Goal: Task Accomplishment & Management: Complete application form

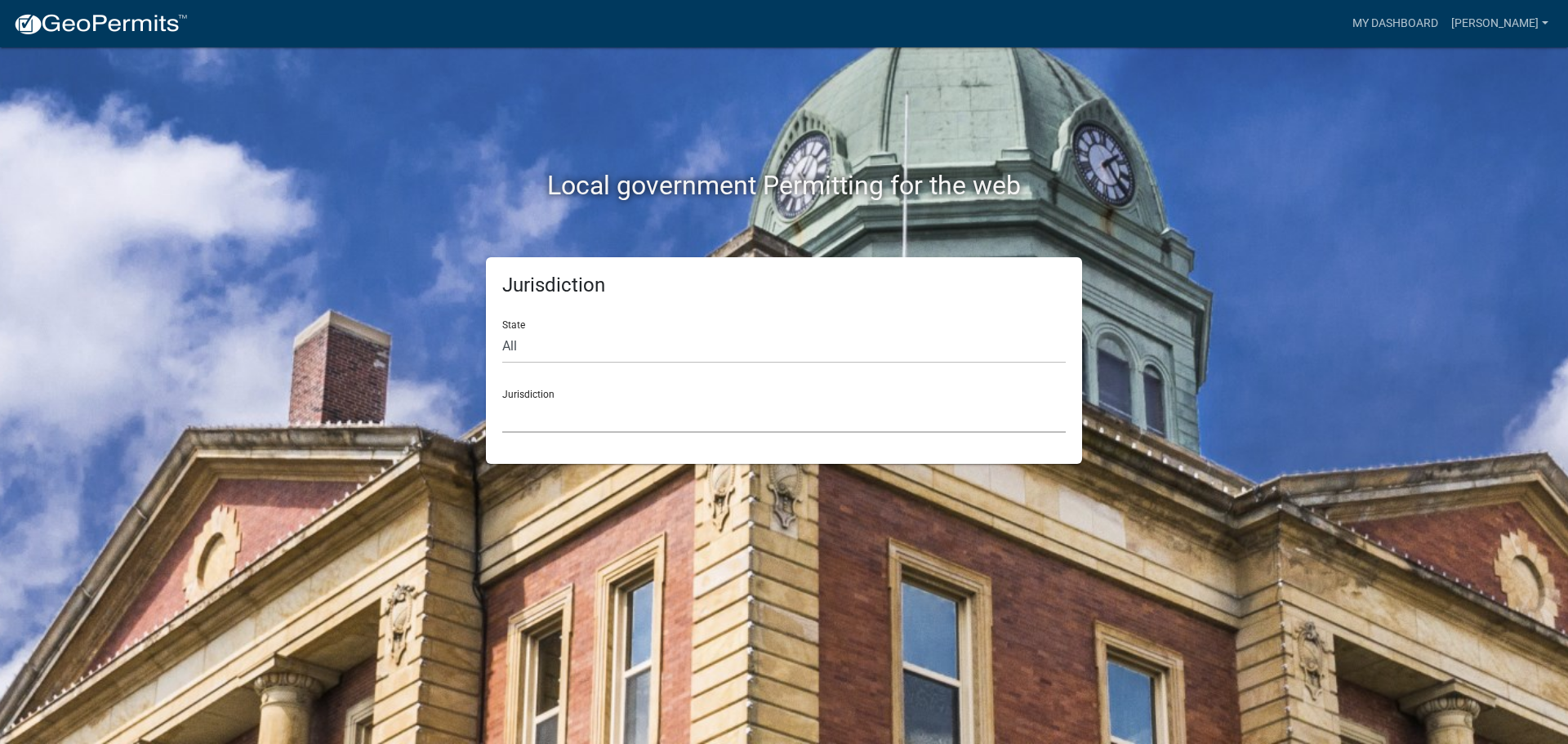
click at [726, 415] on select "[GEOGRAPHIC_DATA], [US_STATE] [GEOGRAPHIC_DATA], [US_STATE][PERSON_NAME][GEOGRA…" at bounding box center [784, 416] width 564 height 34
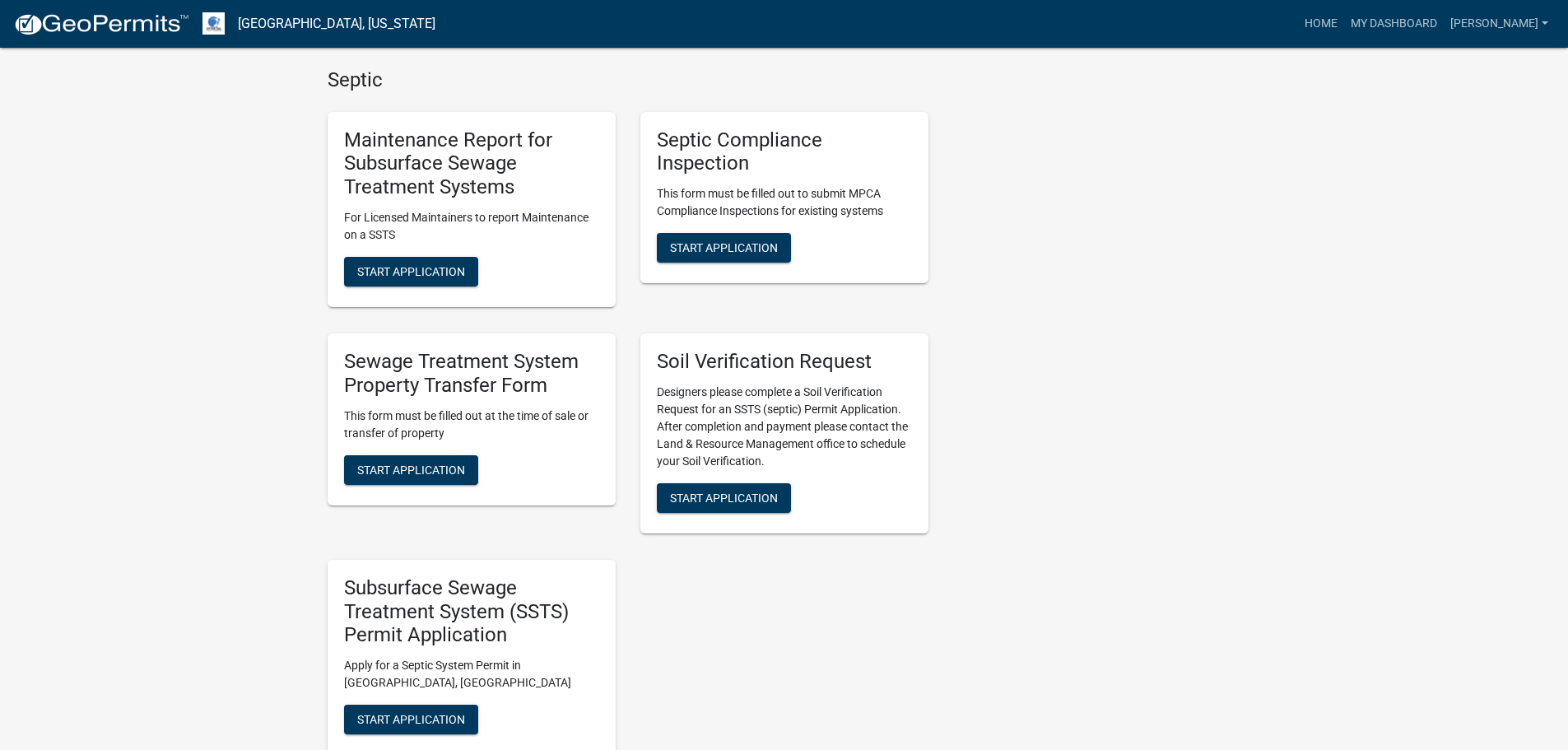
scroll to position [658, 0]
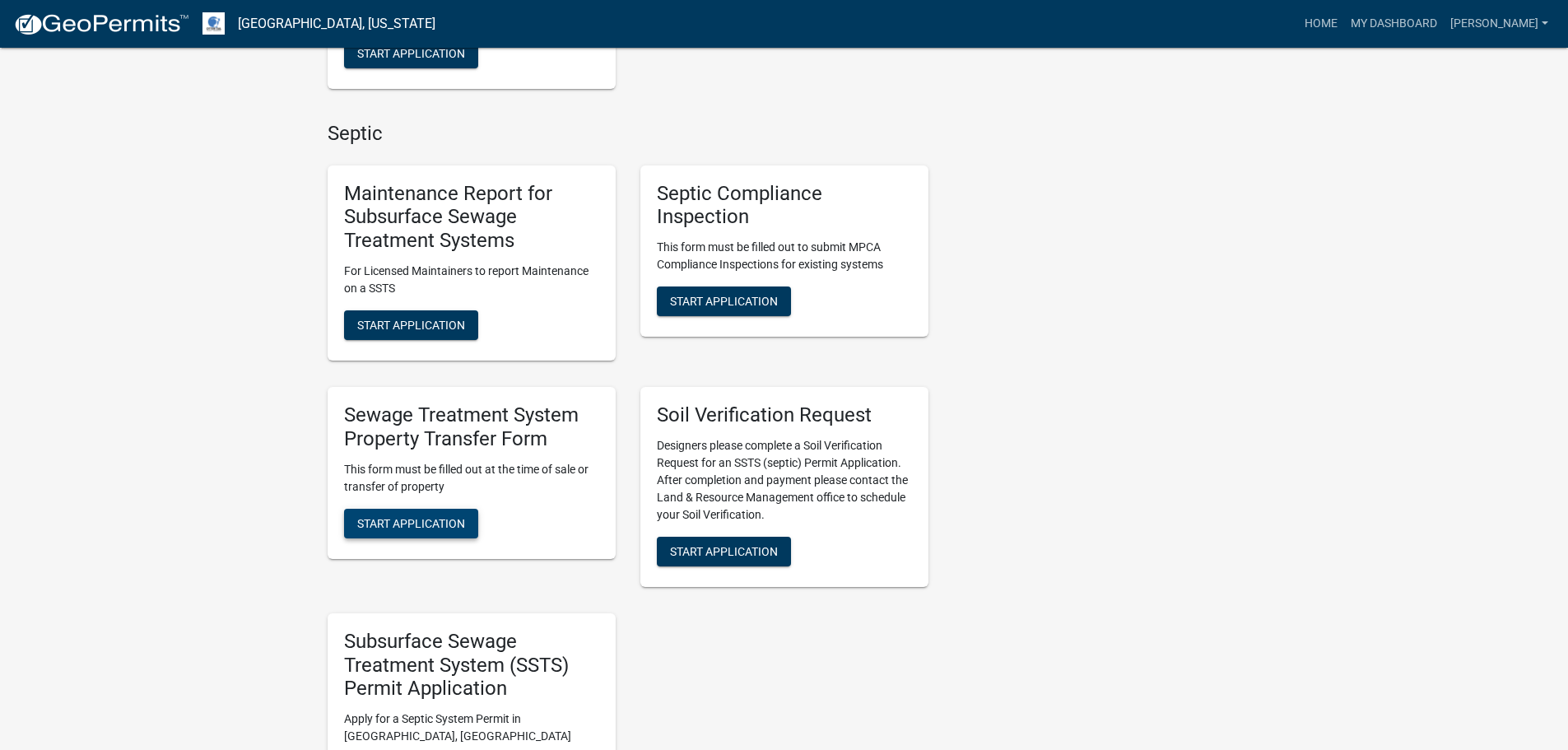
click at [444, 516] on span "Start Application" at bounding box center [412, 523] width 108 height 13
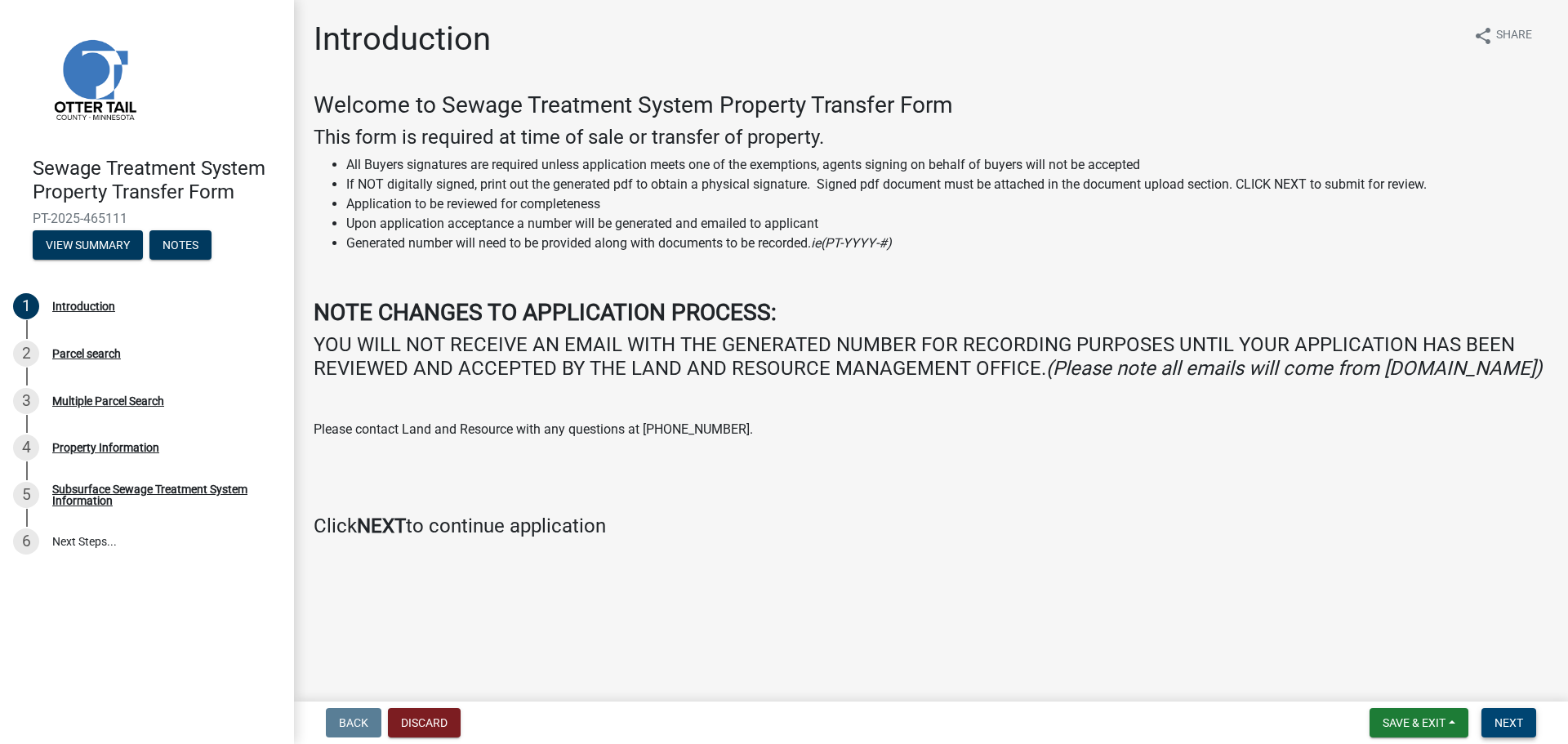
click at [1505, 713] on button "Next" at bounding box center [1509, 722] width 55 height 29
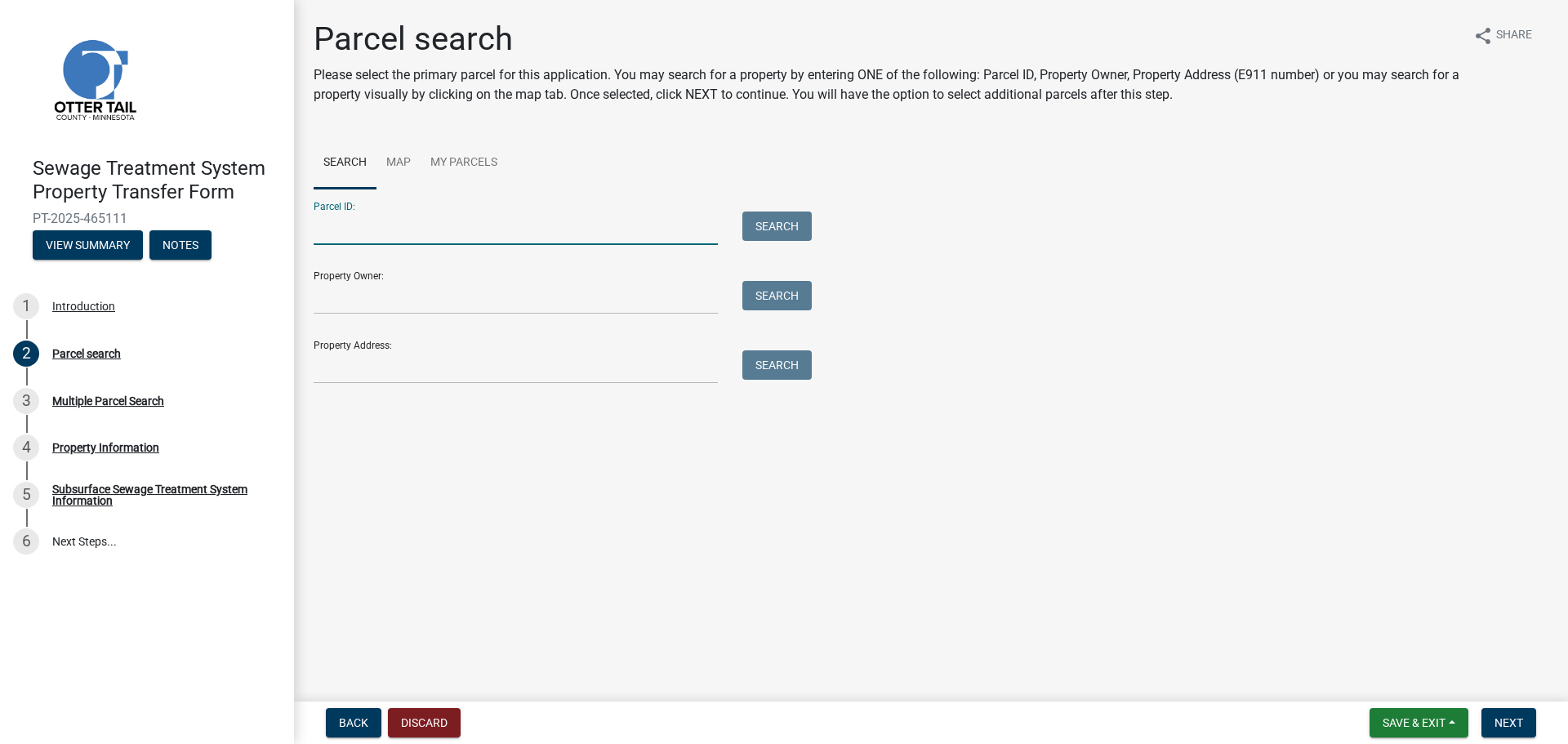
click at [412, 234] on input "Parcel ID:" at bounding box center [516, 228] width 404 height 34
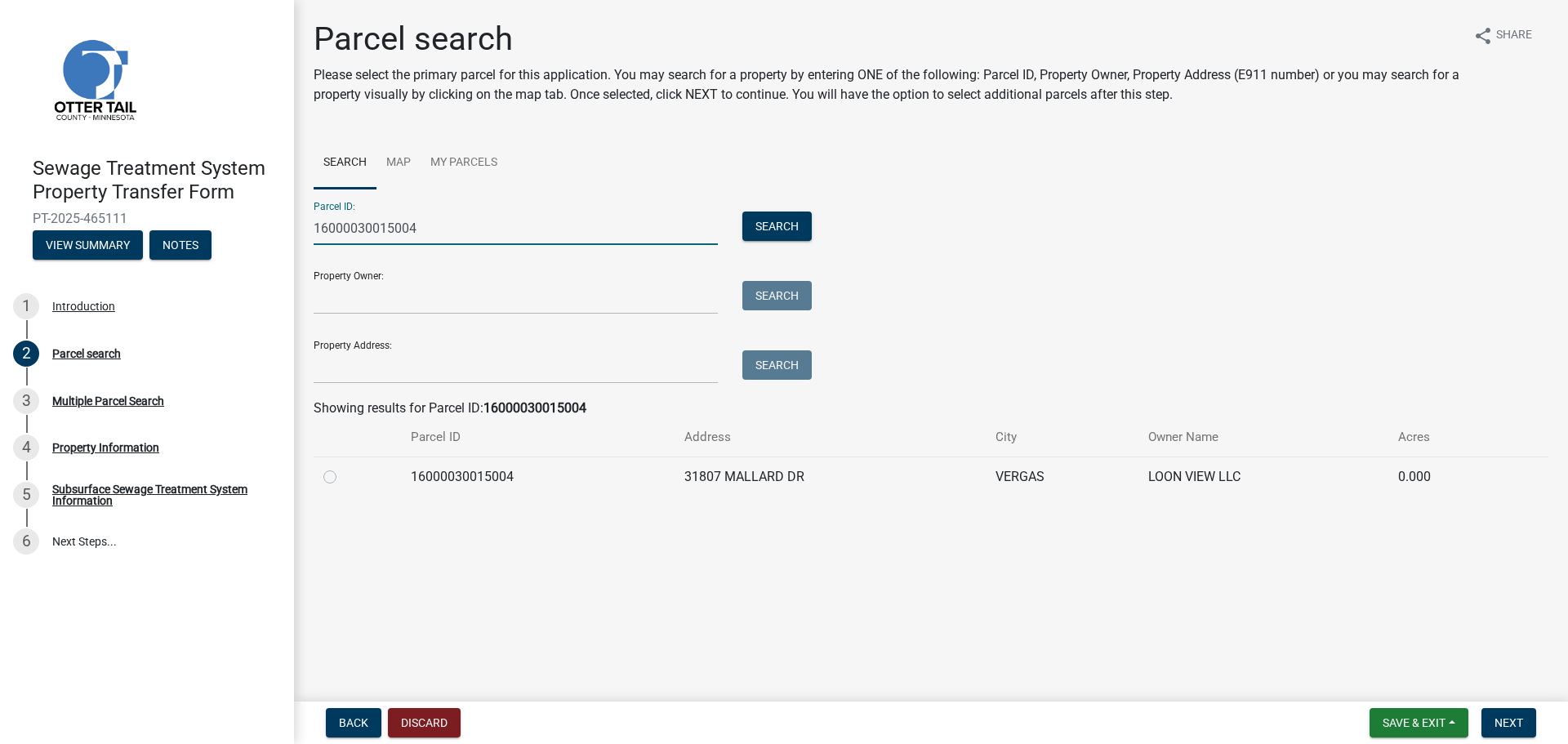
type input "16000030015004"
click at [343, 468] on label at bounding box center [343, 468] width 0 height 0
click at [343, 474] on input "radio" at bounding box center [348, 473] width 11 height 11
radio input "true"
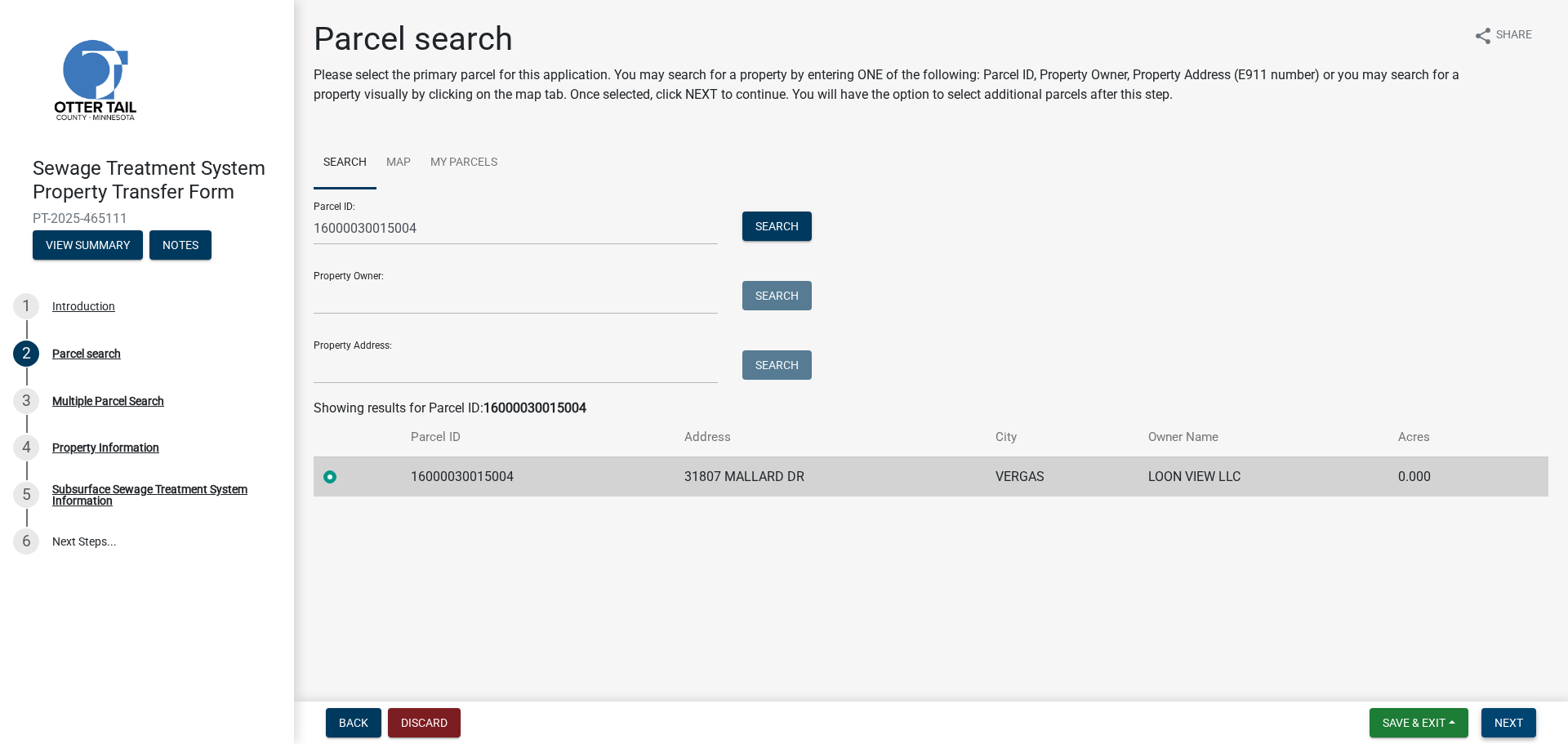
click at [1499, 723] on span "Next" at bounding box center [1508, 722] width 28 height 13
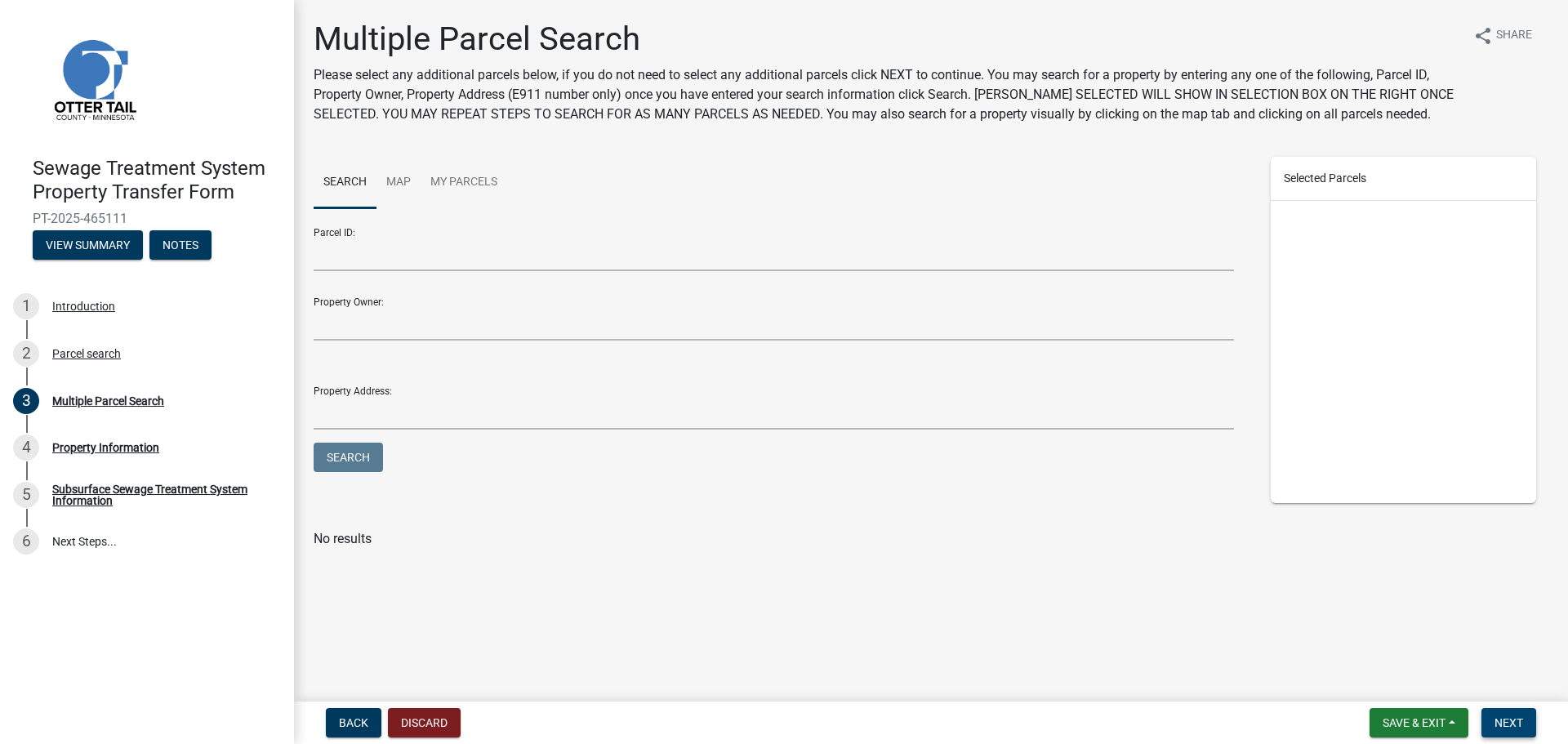
click at [1509, 712] on button "Next" at bounding box center [1509, 722] width 55 height 29
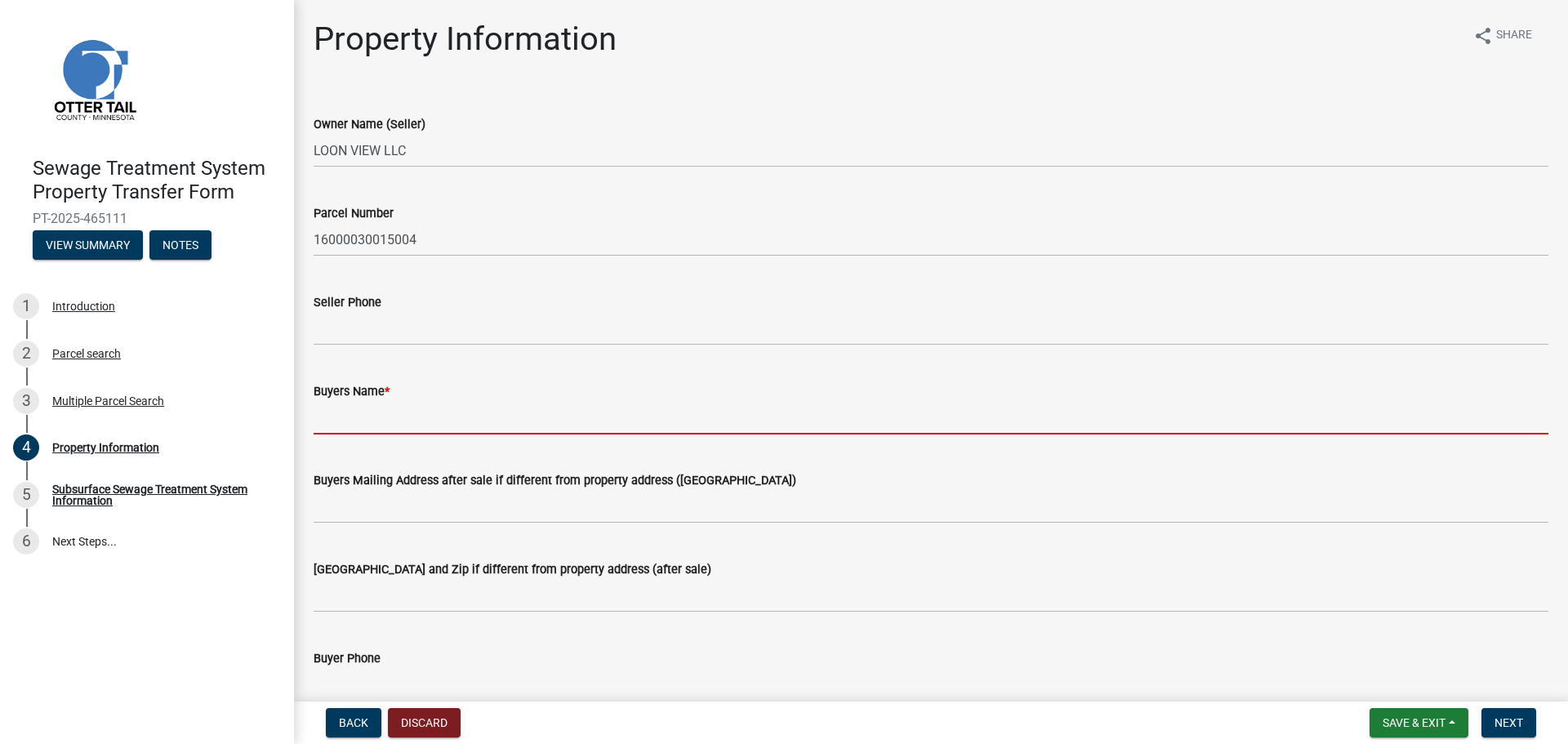
click at [388, 410] on input "Buyers Name *" at bounding box center [931, 417] width 1235 height 34
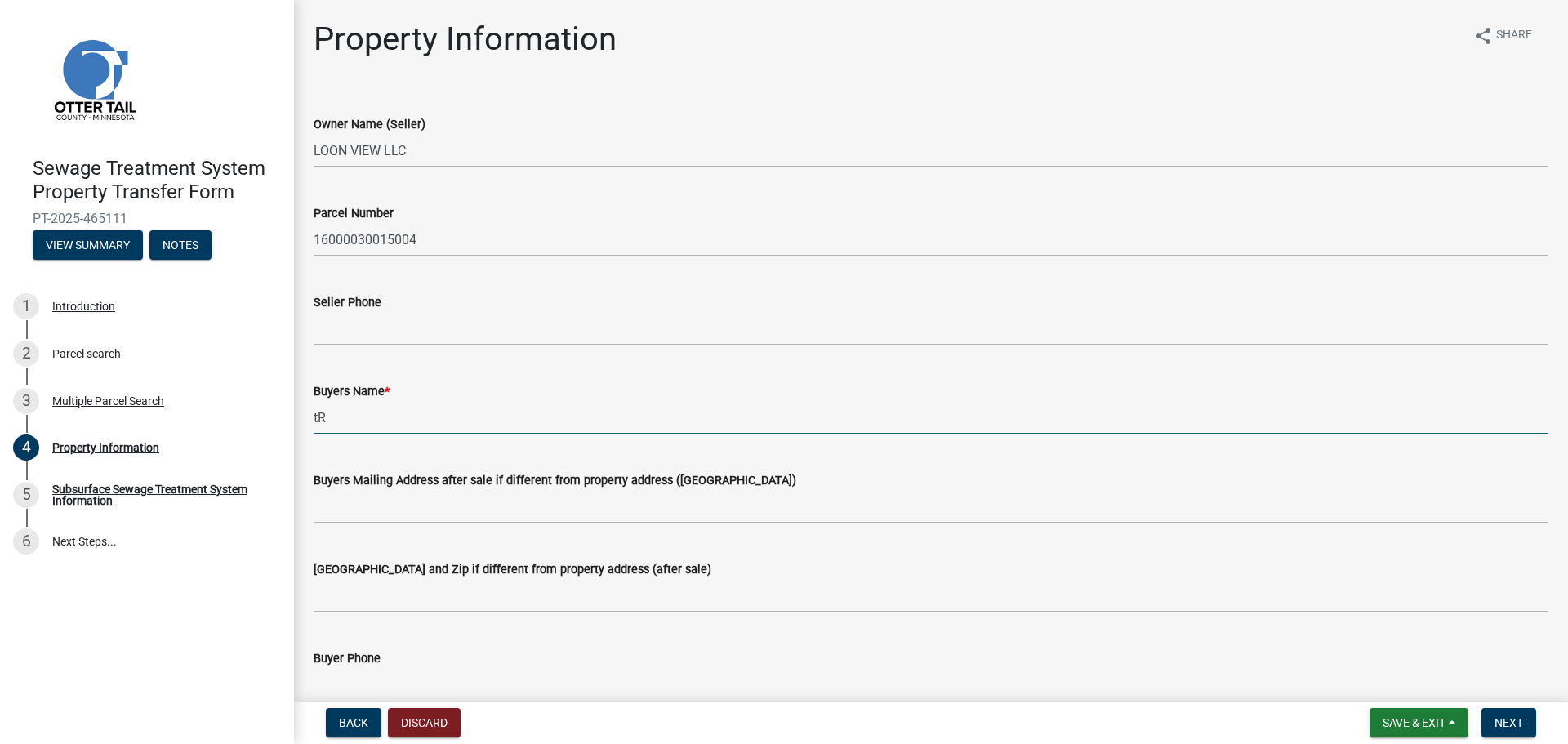
type input "t"
click at [410, 427] on input "[PERSON_NAME]" at bounding box center [931, 417] width 1235 height 34
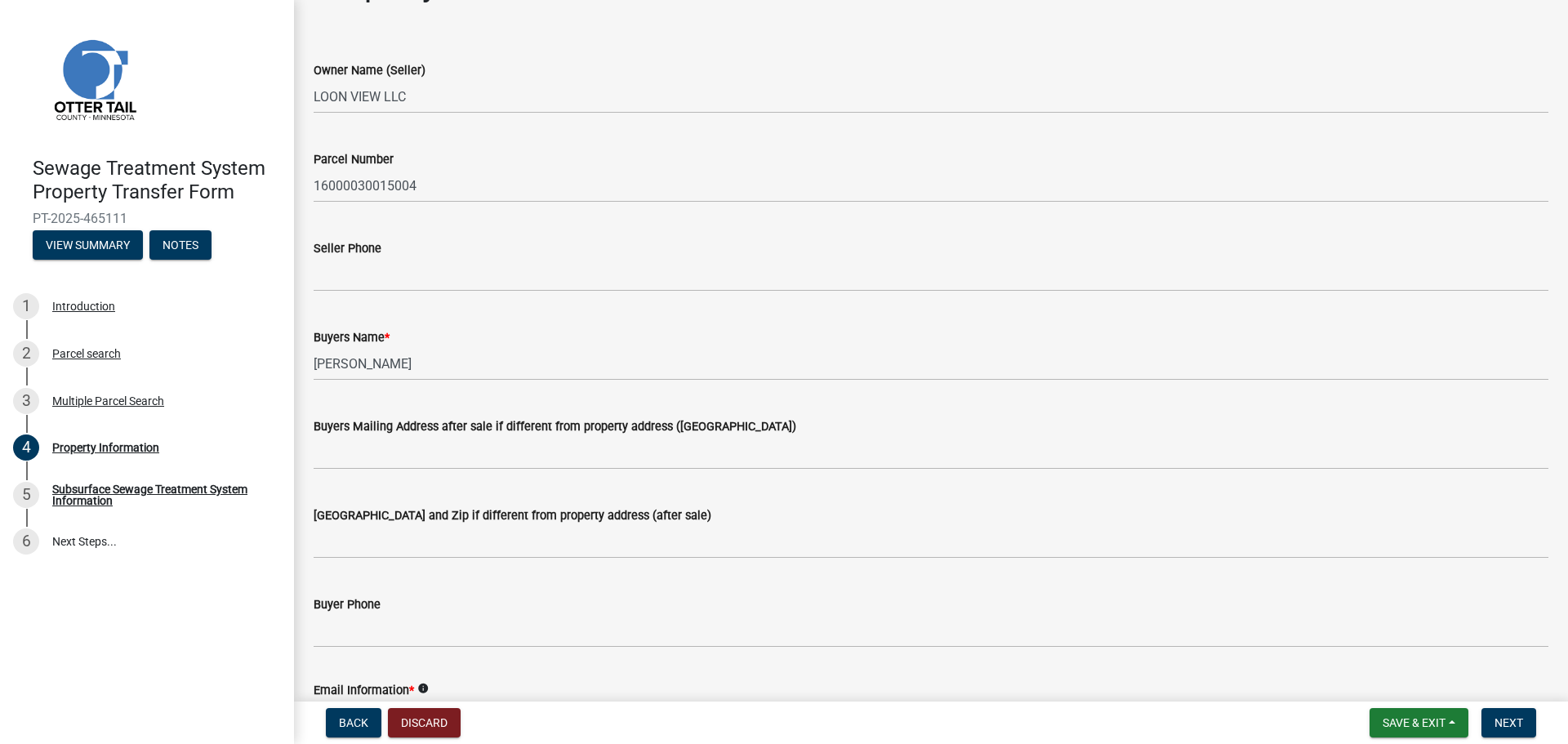
scroll to position [82, 0]
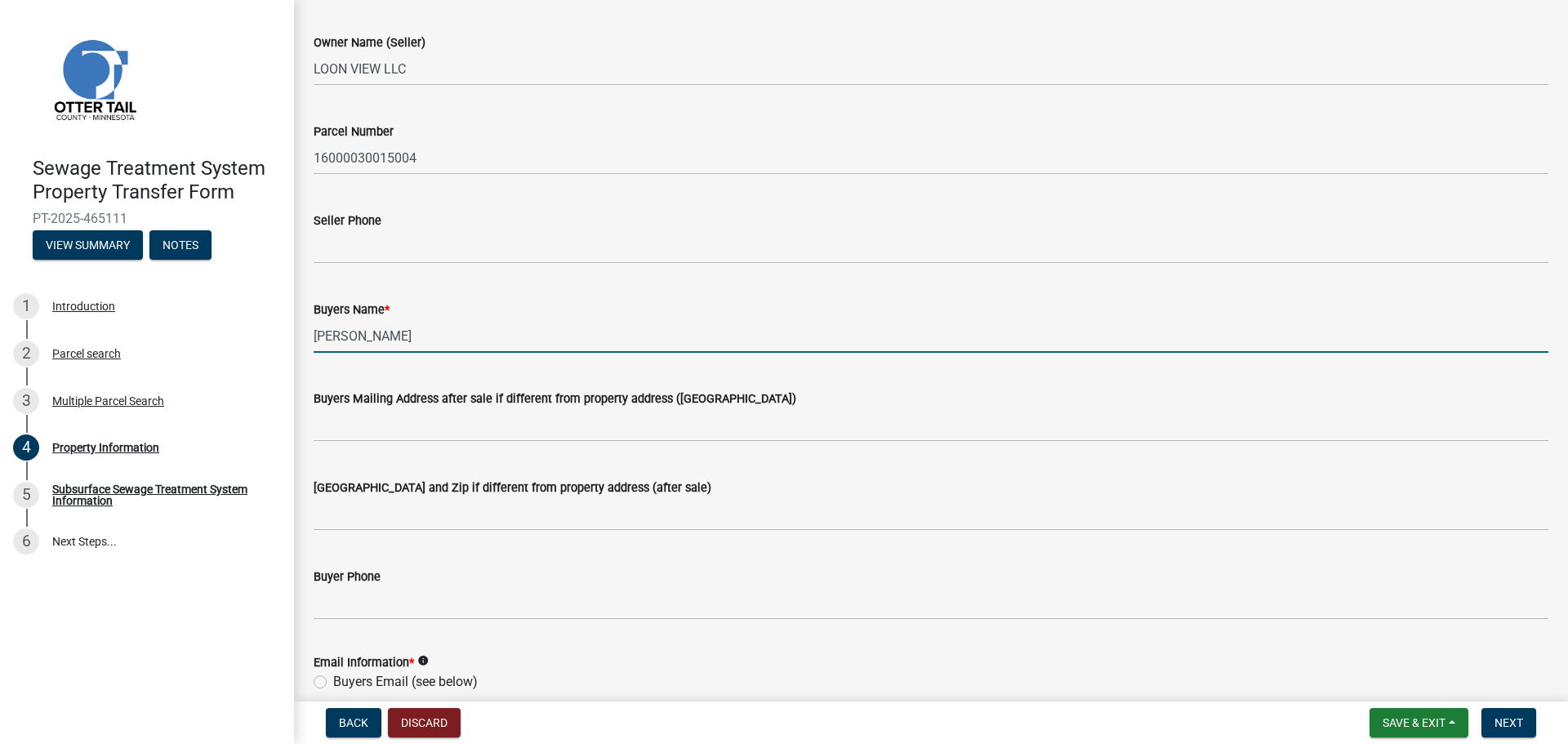
click at [444, 337] on input "[PERSON_NAME]" at bounding box center [931, 336] width 1235 height 34
drag, startPoint x: 436, startPoint y: 345, endPoint x: 445, endPoint y: 343, distance: 9.2
click at [436, 345] on input "[PERSON_NAME]" at bounding box center [931, 336] width 1235 height 34
type input "[PERSON_NAME] and [PERSON_NAME]"
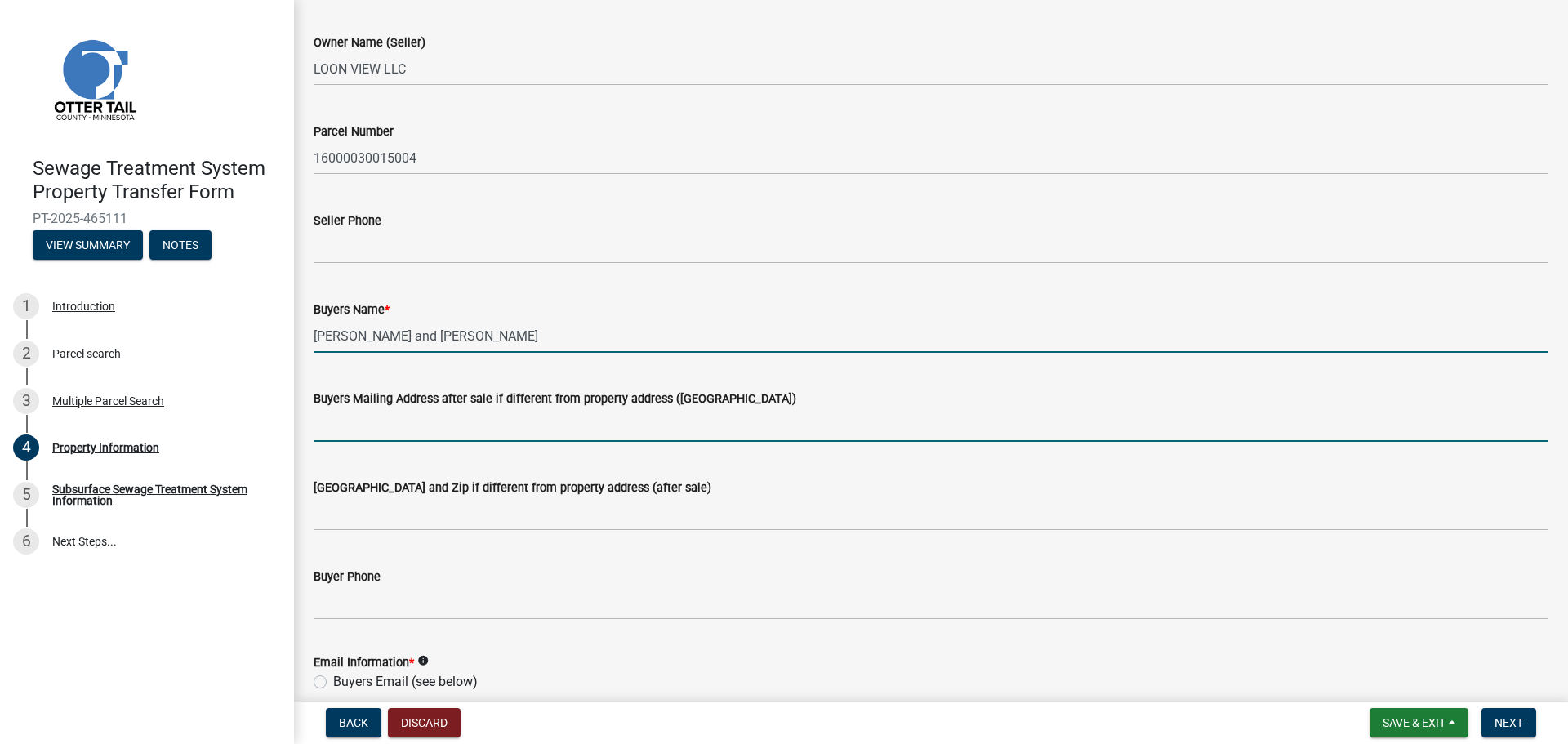
click at [426, 420] on input "Buyers Mailing Address after sale if different from property address ([GEOGRAPH…" at bounding box center [931, 425] width 1235 height 34
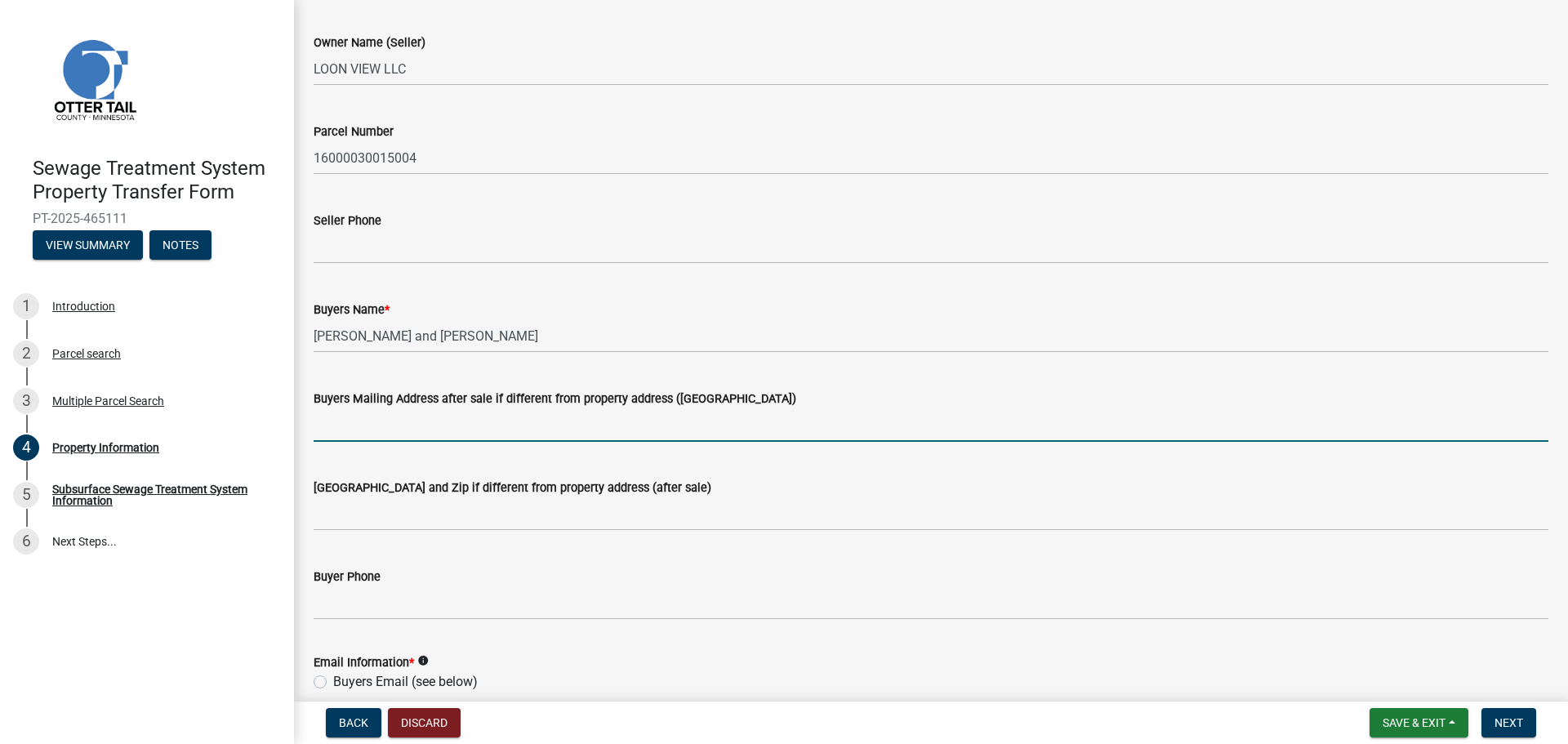
click at [564, 427] on input "Buyers Mailing Address after sale if different from property address ([GEOGRAPH…" at bounding box center [931, 425] width 1235 height 34
paste input "[STREET_ADDRESS]"
type input "[STREET_ADDRESS]"
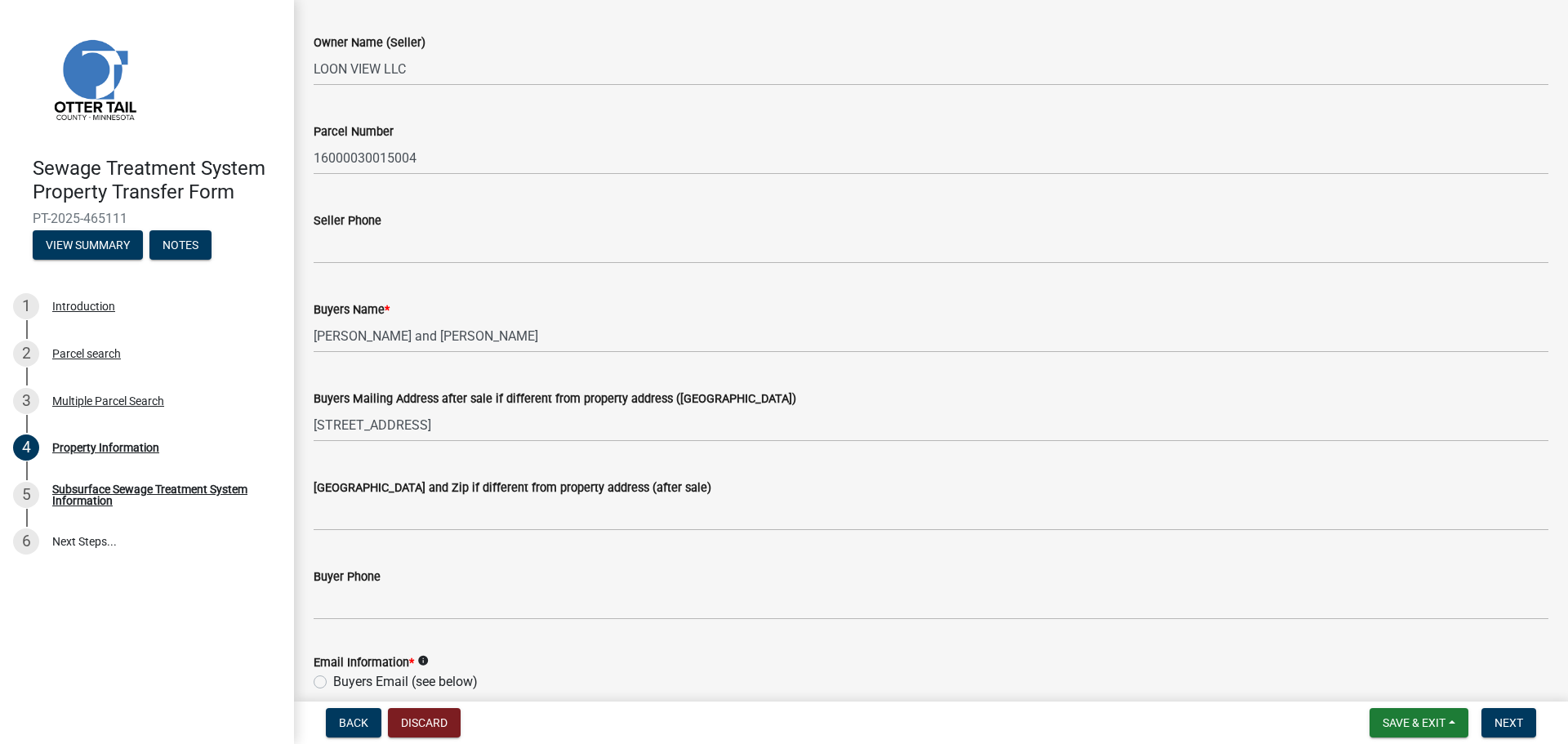
click at [618, 490] on label "[GEOGRAPHIC_DATA] and Zip if different from property address (after sale)" at bounding box center [512, 488] width 397 height 12
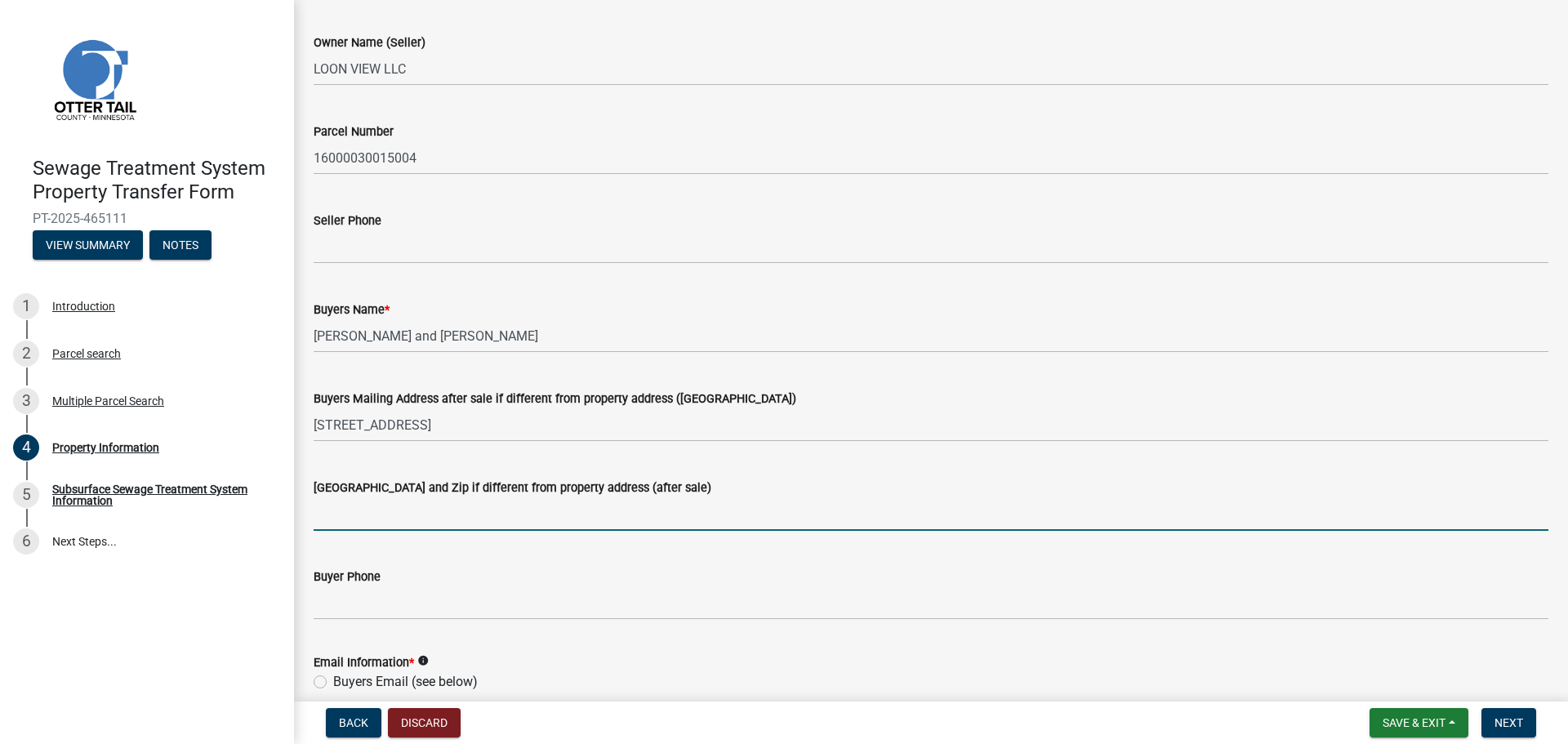
click at [618, 498] on input "[GEOGRAPHIC_DATA] and Zip if different from property address (after sale)" at bounding box center [931, 514] width 1235 height 34
paste input "Elk River"
type input "[GEOGRAPHIC_DATA]"
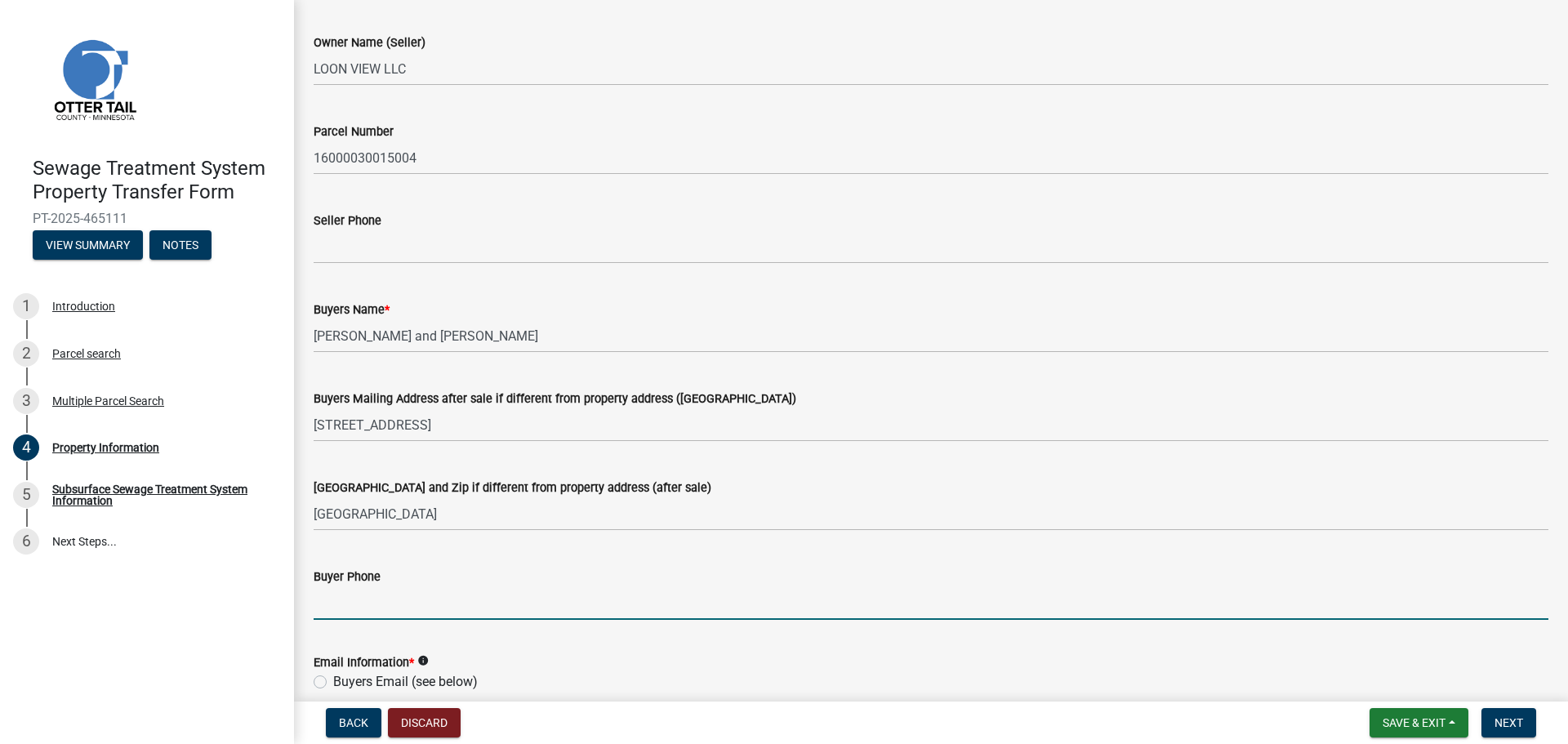
click at [381, 596] on input "Buyer Phone" at bounding box center [931, 603] width 1235 height 34
paste input "[PHONE_NUMBER]"
type input "[PHONE_NUMBER]"
click at [400, 683] on label "Buyers Email (see below)" at bounding box center [405, 682] width 145 height 20
click at [344, 683] on input "Buyers Email (see below)" at bounding box center [338, 678] width 11 height 11
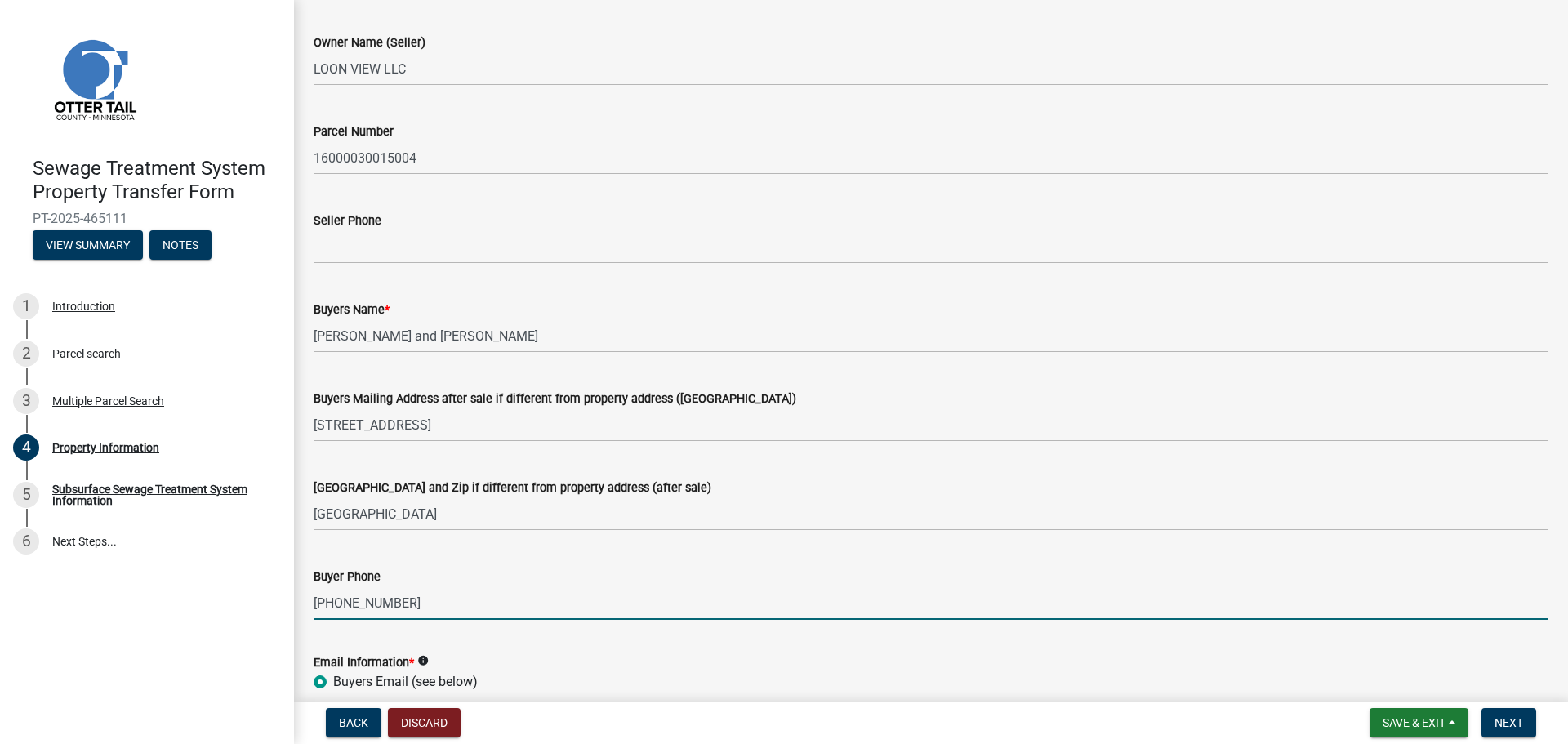
radio input "true"
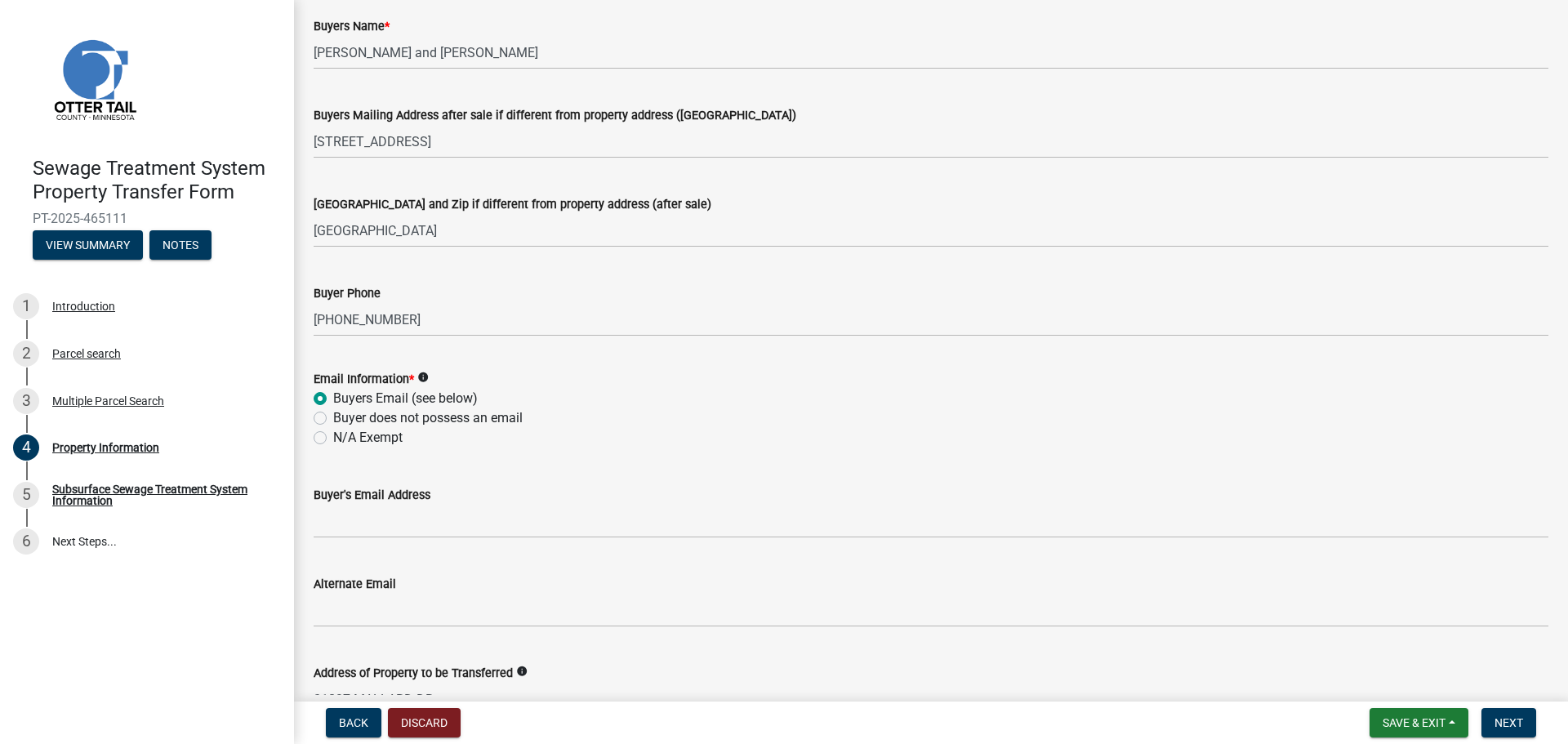
scroll to position [490, 0]
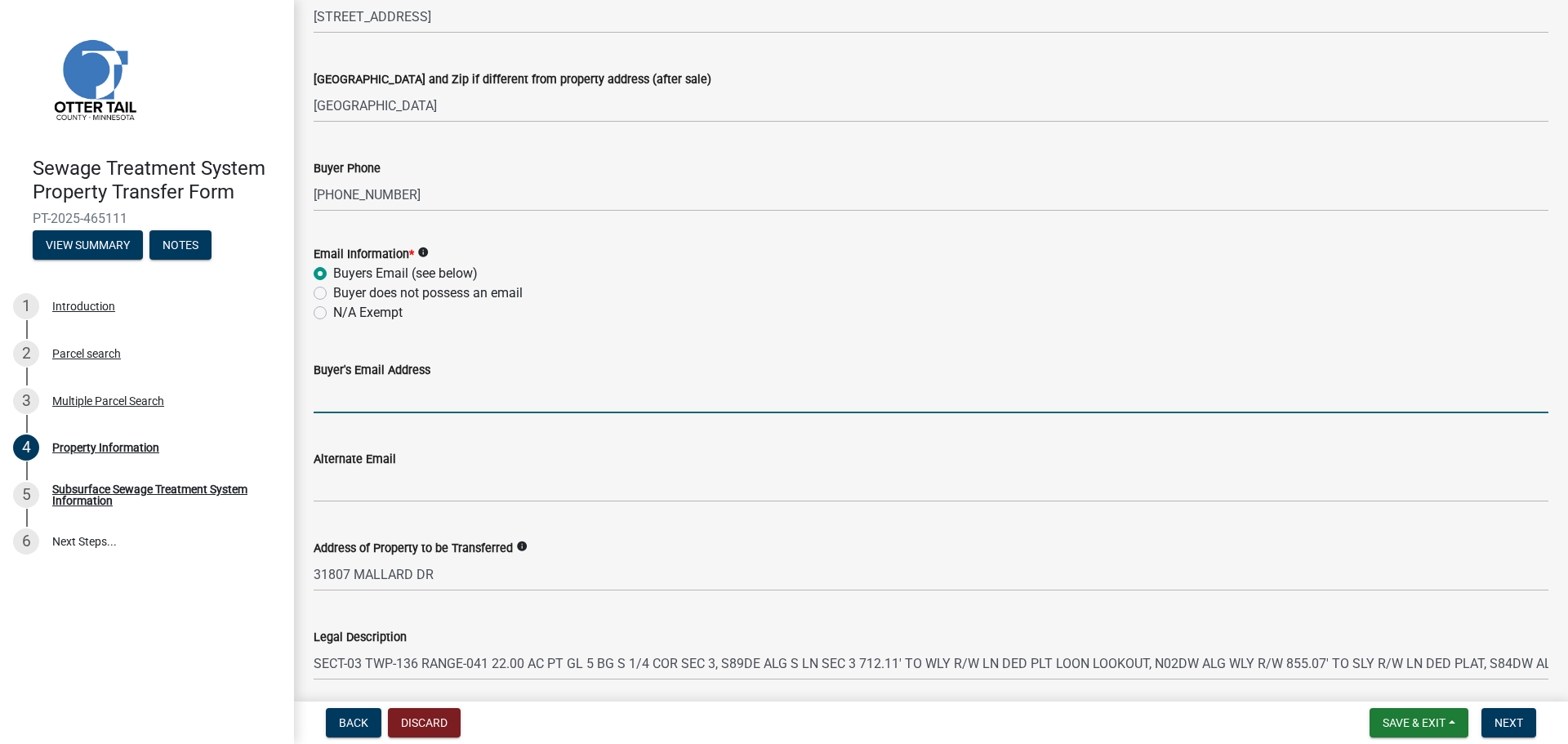
click at [367, 398] on input "Buyer's Email Address" at bounding box center [931, 397] width 1235 height 34
paste input "[EMAIL_ADDRESS][DOMAIN_NAME]"
type input "[EMAIL_ADDRESS][DOMAIN_NAME]"
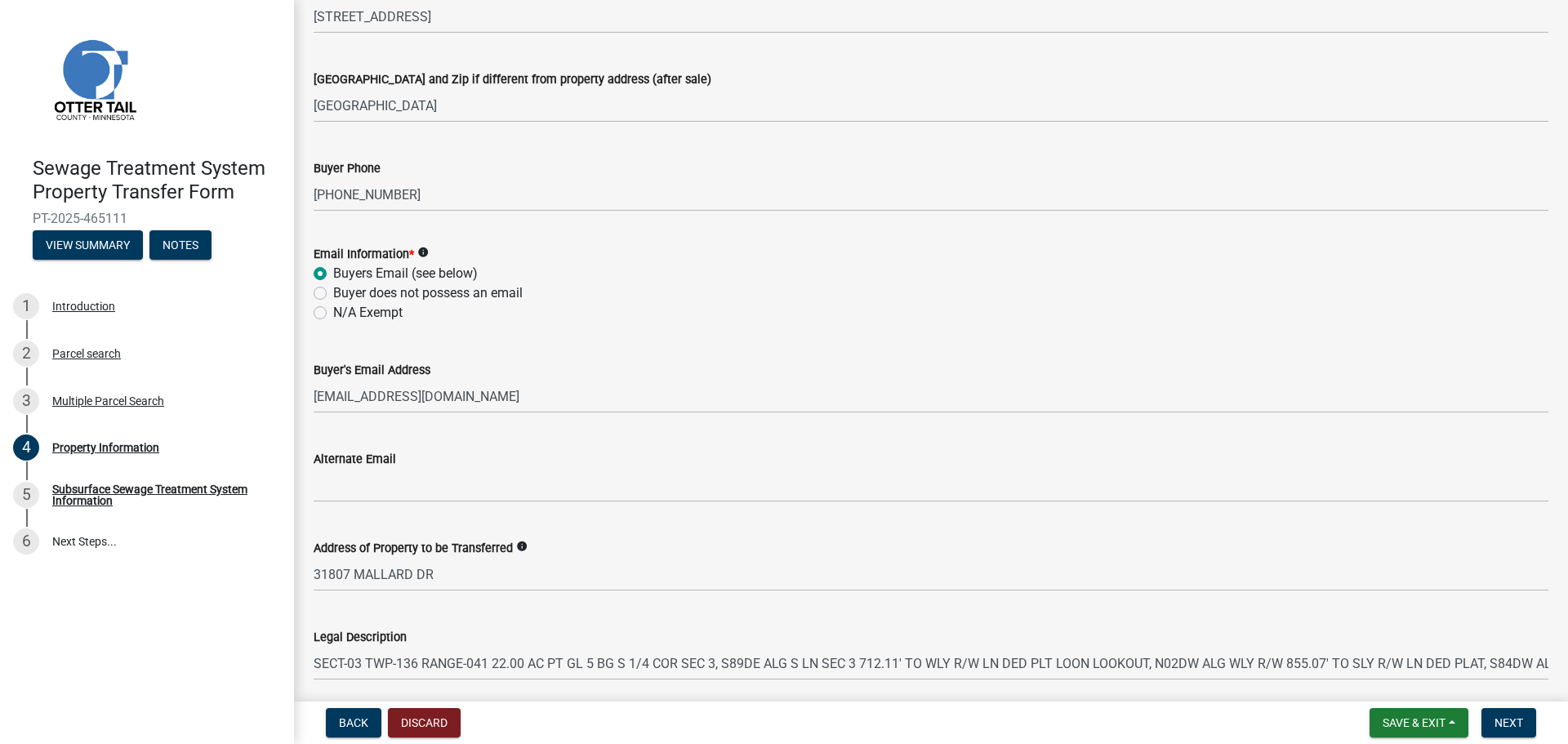
drag, startPoint x: 309, startPoint y: 656, endPoint x: 336, endPoint y: 660, distance: 27.3
click at [336, 660] on div "Legal Description SECT-03 TWP-136 RANGE-041 22.00 AC PT GL 5 BG S 1/4 COR SEC 3…" at bounding box center [930, 642] width 1260 height 76
drag, startPoint x: 305, startPoint y: 665, endPoint x: 327, endPoint y: 662, distance: 22.2
click at [321, 663] on div "Legal Description SECT-03 TWP-136 RANGE-041 22.00 AC PT GL 5 BG S 1/4 COR SEC 3…" at bounding box center [930, 642] width 1260 height 76
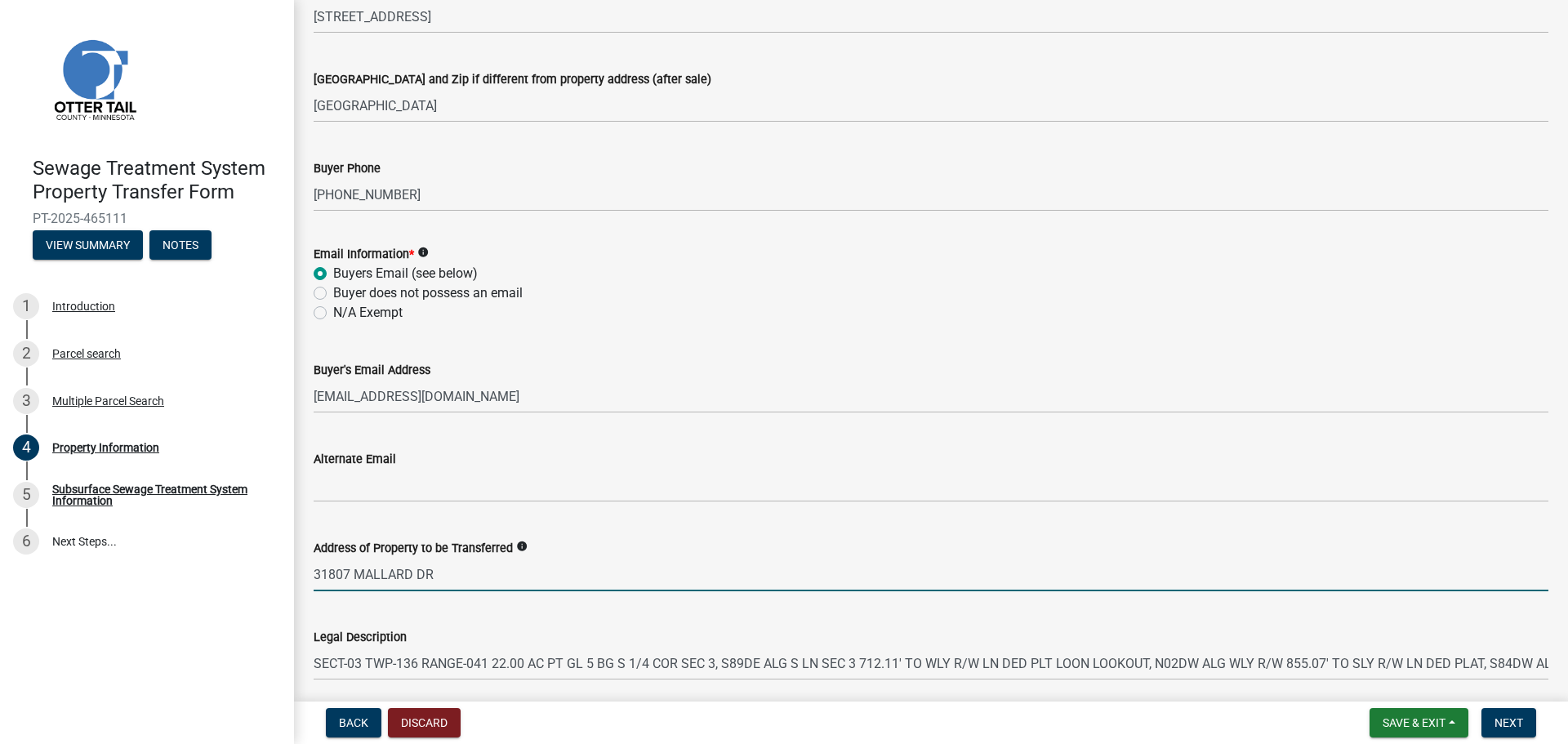
drag, startPoint x: 571, startPoint y: 571, endPoint x: 290, endPoint y: 584, distance: 281.3
click at [290, 584] on div "Sewage Treatment System Property Transfer Form PT-2025-465111 View Summary Note…" at bounding box center [784, 372] width 1568 height 744
paste input "01XX 452nd St"
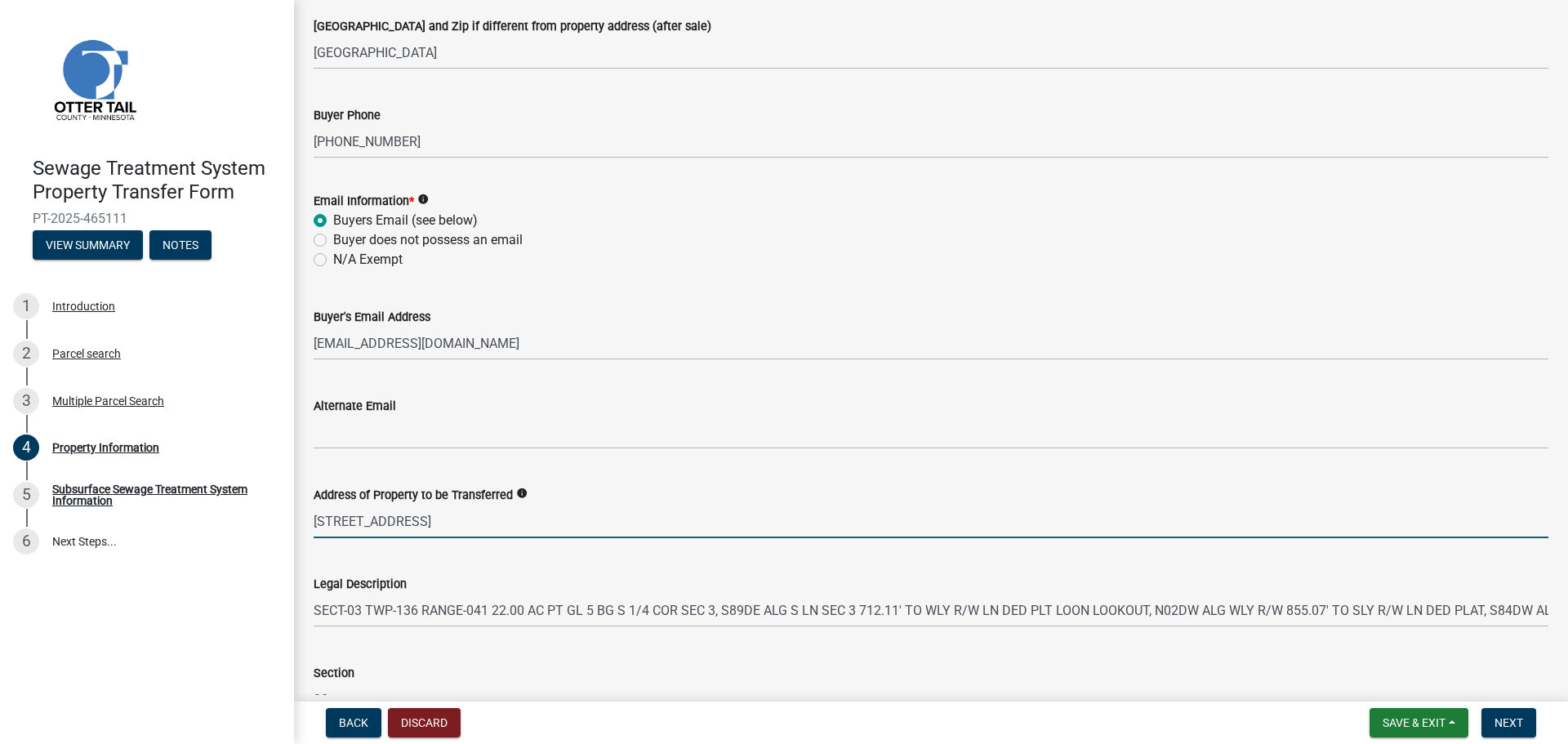
scroll to position [572, 0]
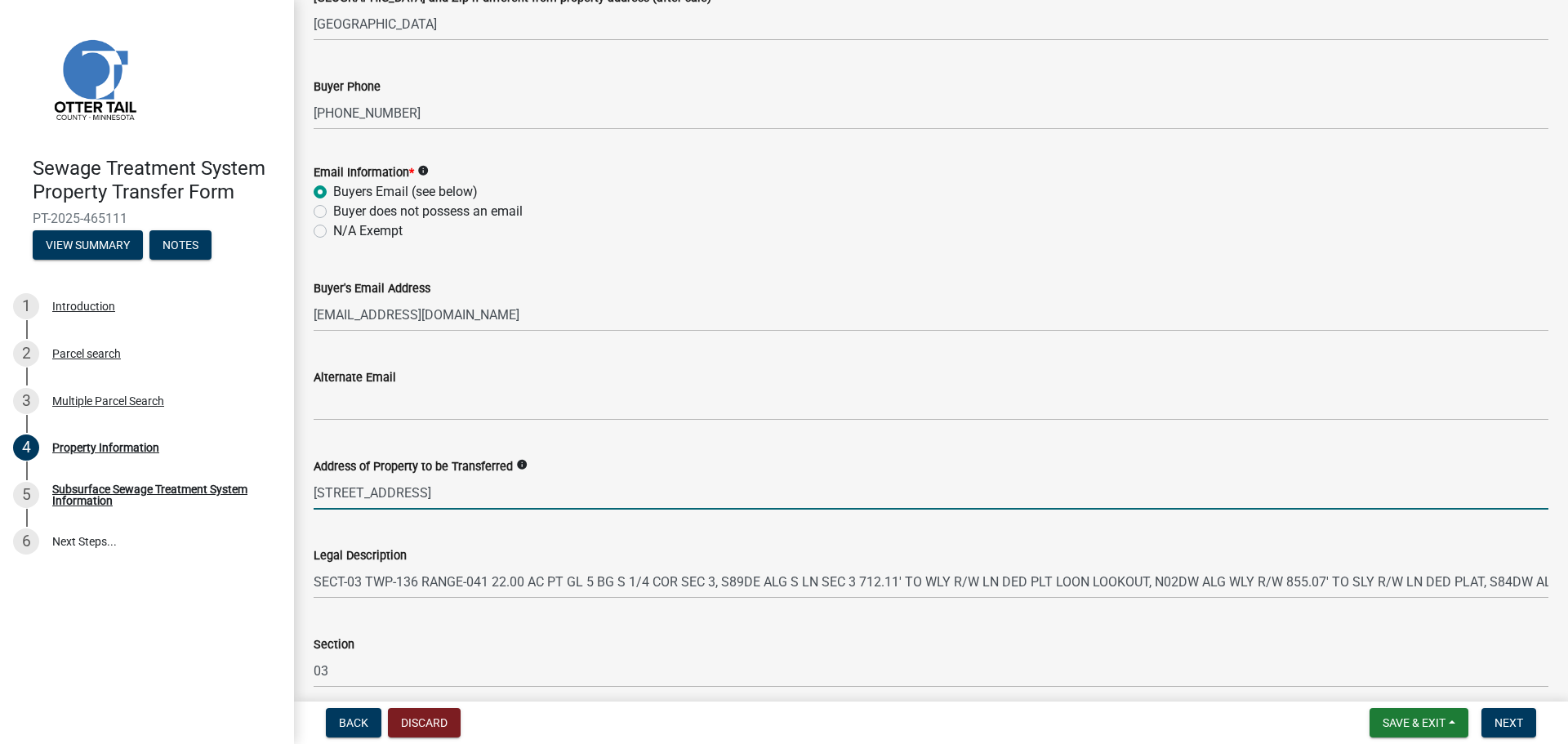
type input "[STREET_ADDRESS]"
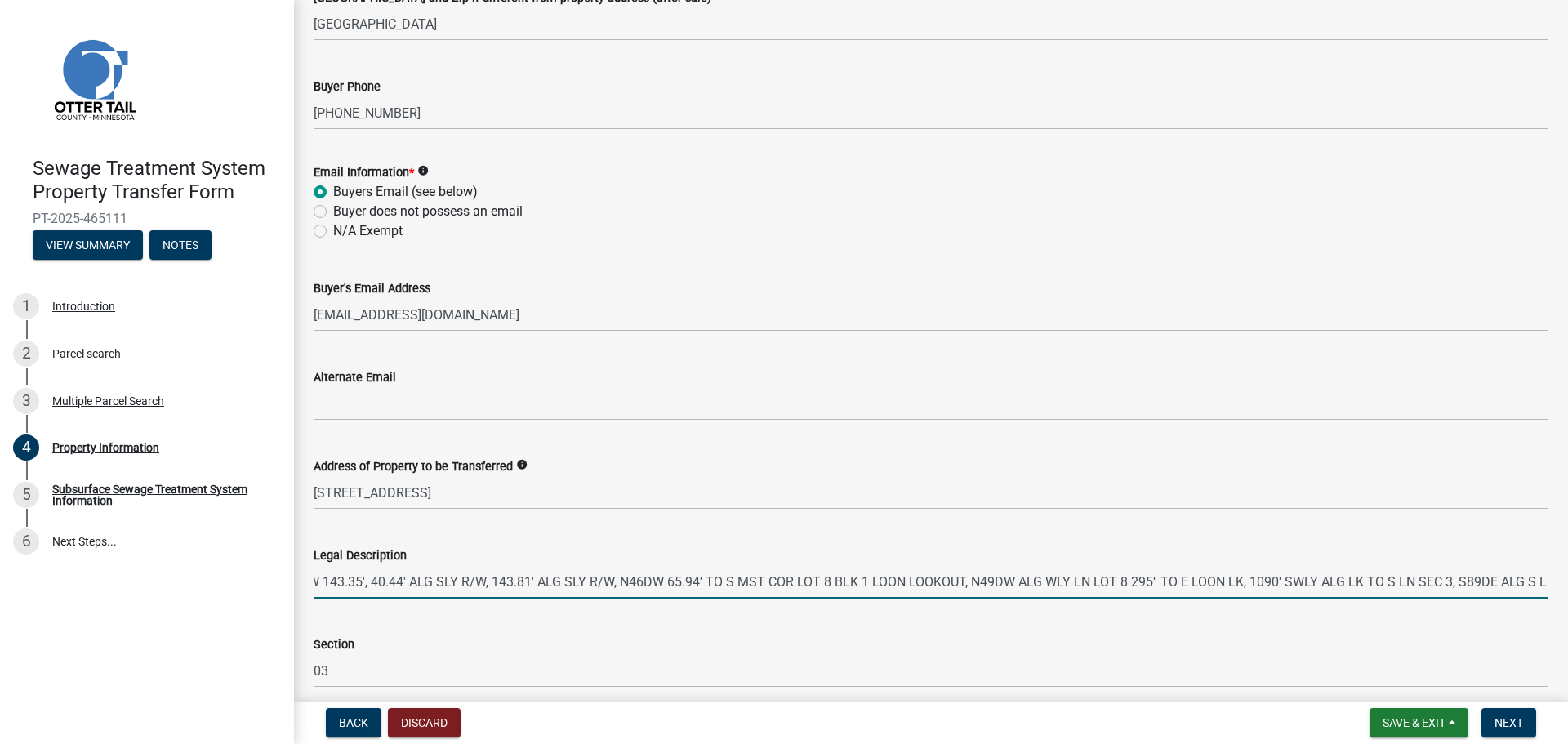
scroll to position [0, 1688]
drag, startPoint x: 315, startPoint y: 579, endPoint x: 2274, endPoint y: 568, distance: 1959.0
click at [1567, 568] on html "Internet Explorer does NOT work with GeoPermits. Get a new browser for more sec…" at bounding box center [784, 372] width 1568 height 744
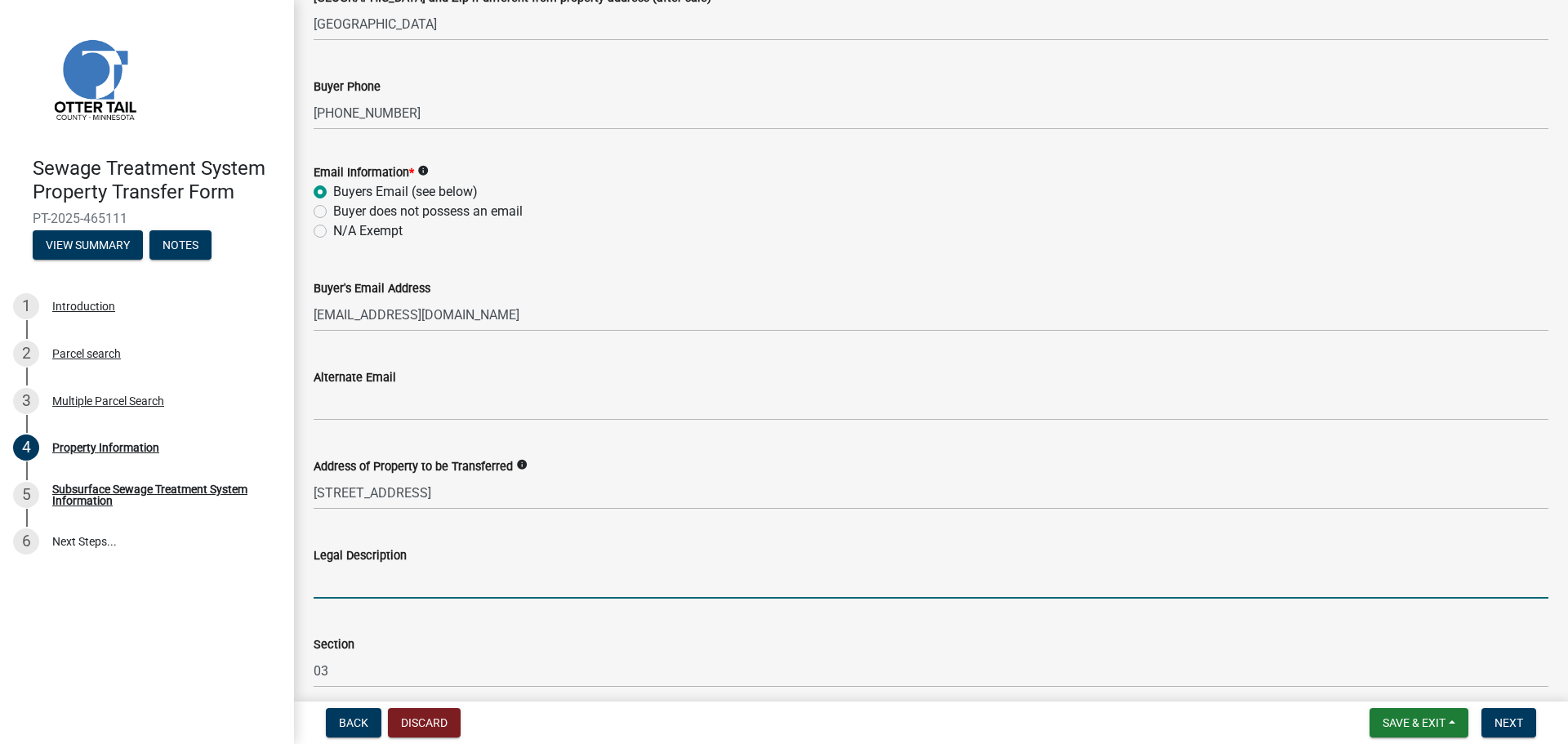
scroll to position [0, 0]
click at [340, 588] on input "Legal Description" at bounding box center [931, 581] width 1235 height 34
paste input "Lot One (1), Block One (1), Loon View Addition, according to the certified plat…"
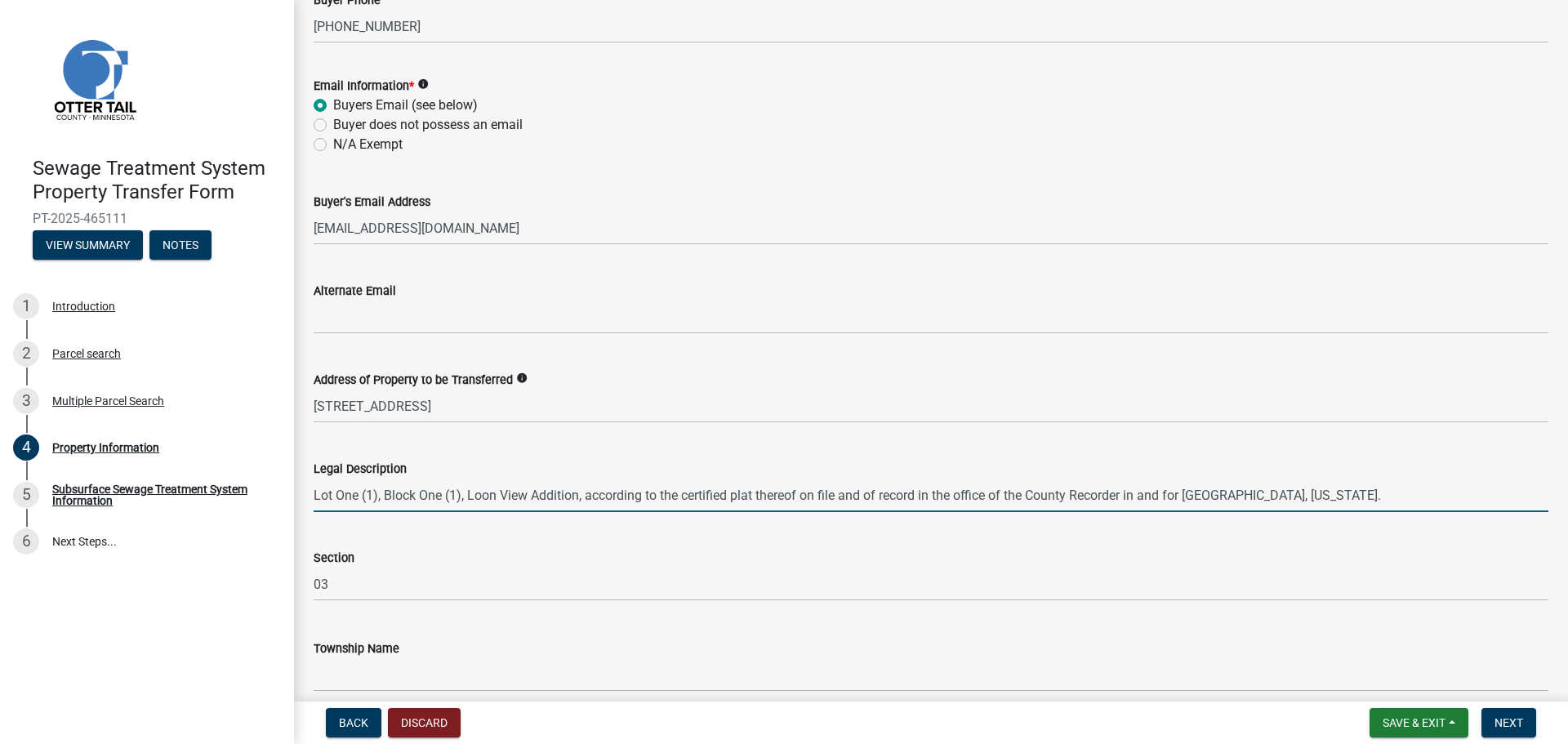
scroll to position [731, 0]
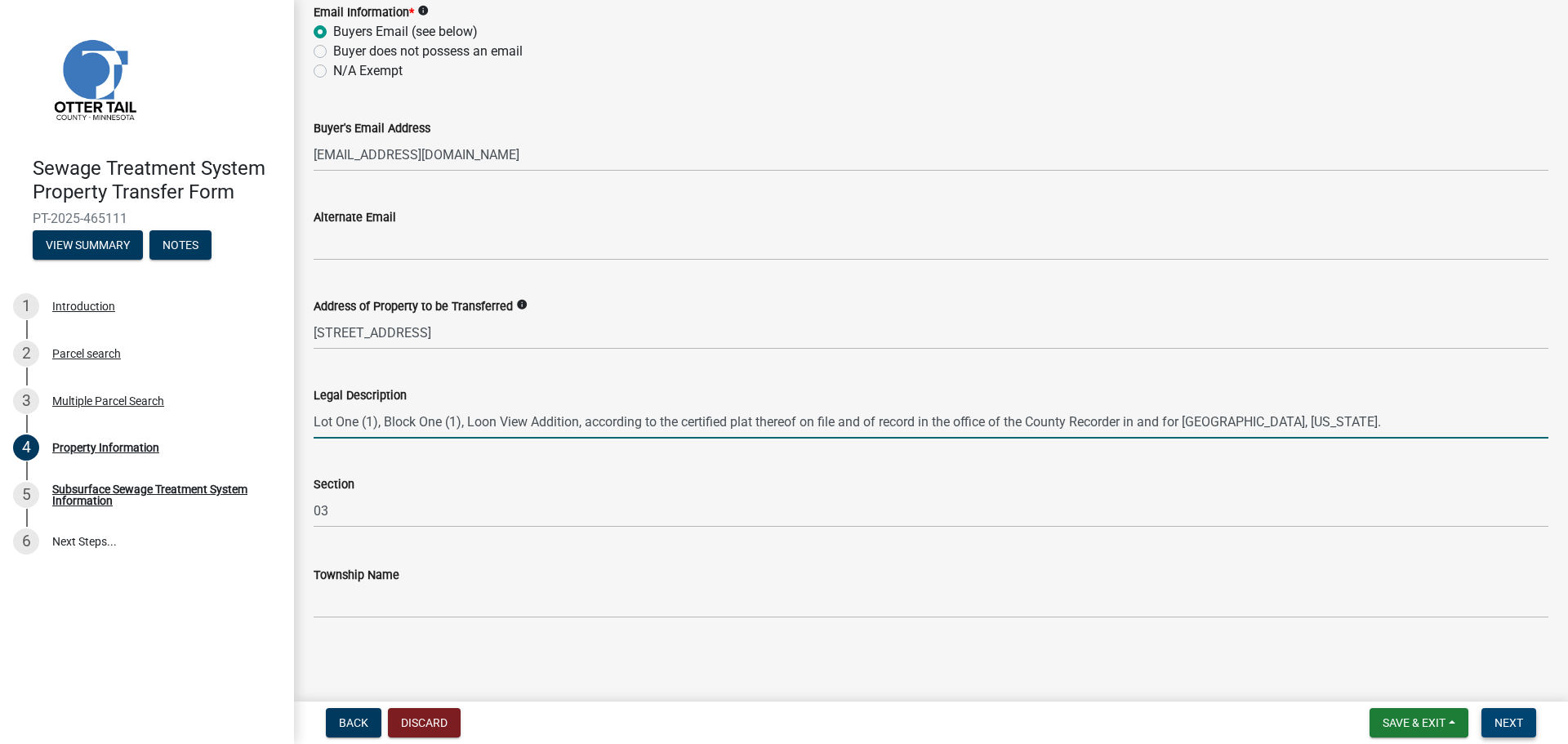
type input "Lot One (1), Block One (1), Loon View Addition, according to the certified plat…"
click at [1534, 714] on button "Next" at bounding box center [1509, 722] width 55 height 29
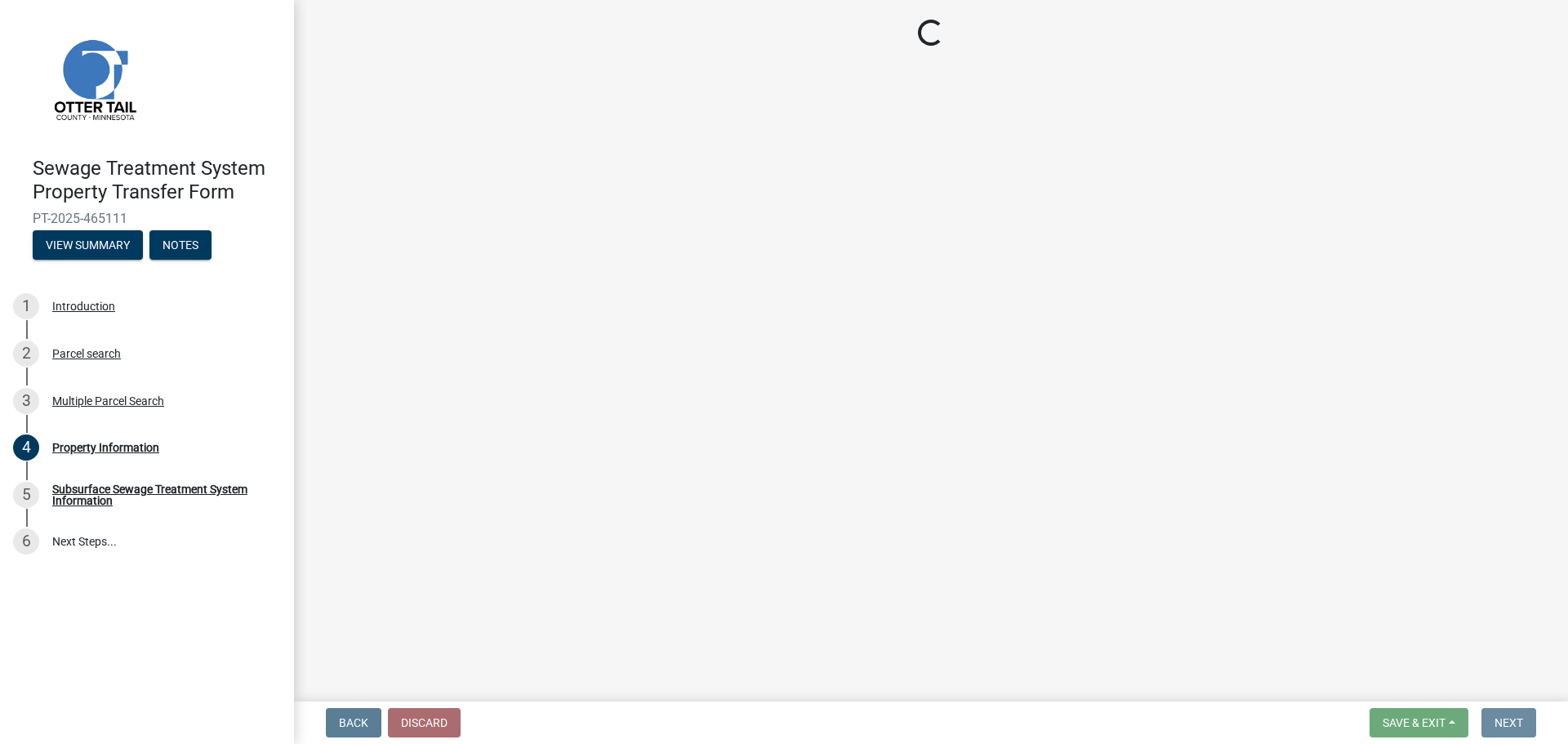
scroll to position [0, 0]
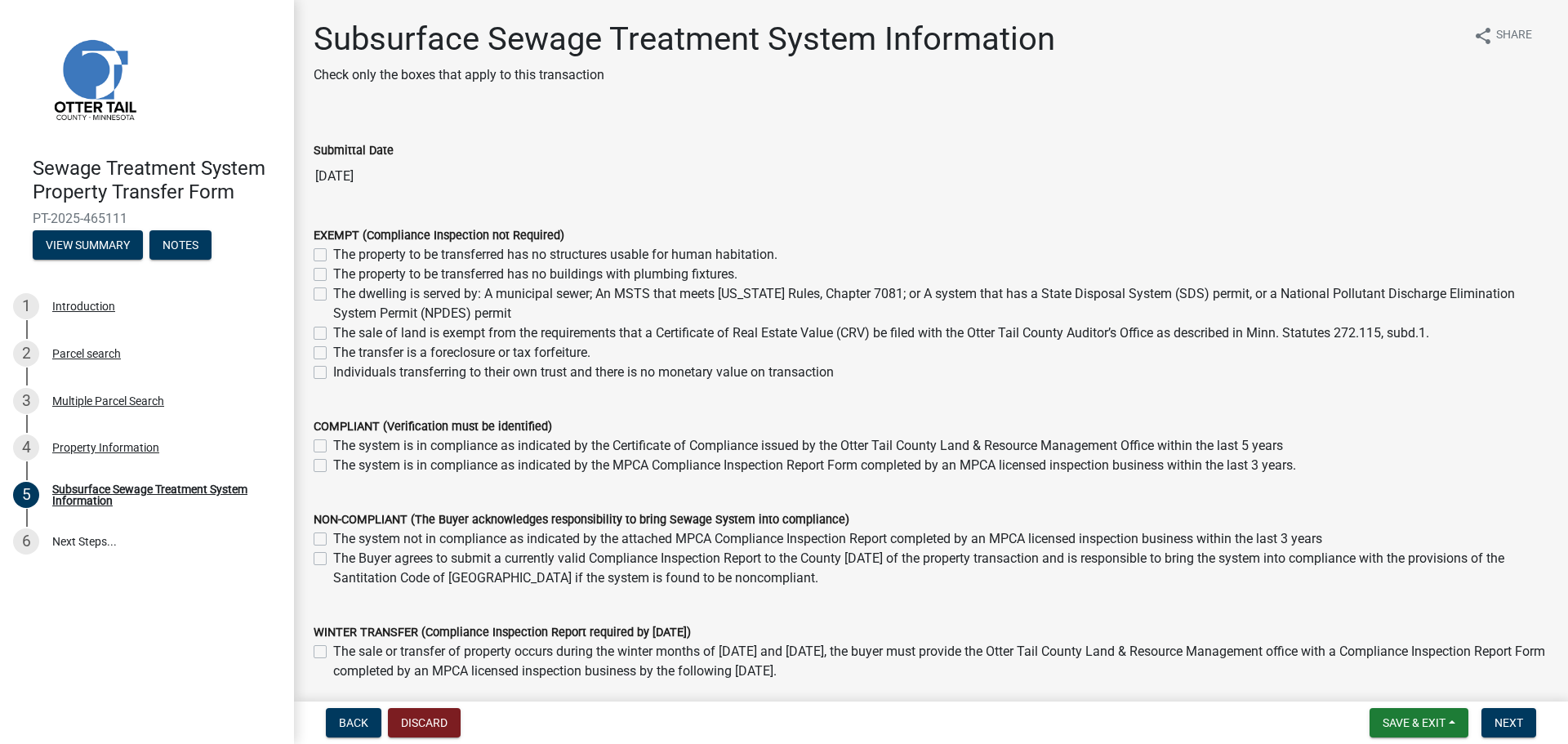
click at [467, 256] on label "The property to be transferred has no structures usable for human habitation." at bounding box center [555, 255] width 444 height 20
click at [344, 256] on input "The property to be transferred has no structures usable for human habitation." at bounding box center [338, 250] width 11 height 11
checkbox input "true"
checkbox input "false"
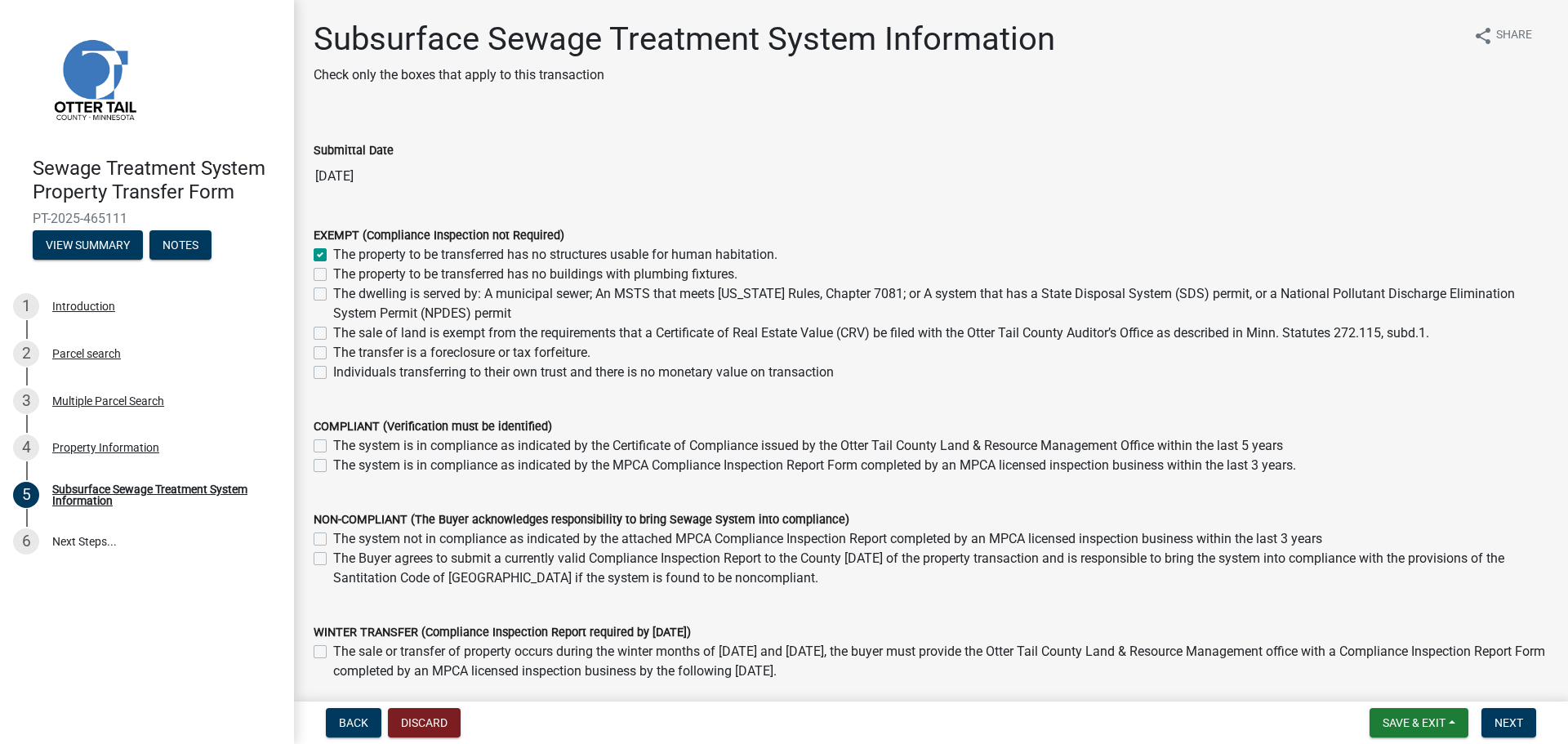
checkbox input "false"
click at [1496, 716] on span "Next" at bounding box center [1508, 722] width 28 height 13
click at [1511, 715] on button "Next" at bounding box center [1509, 722] width 55 height 29
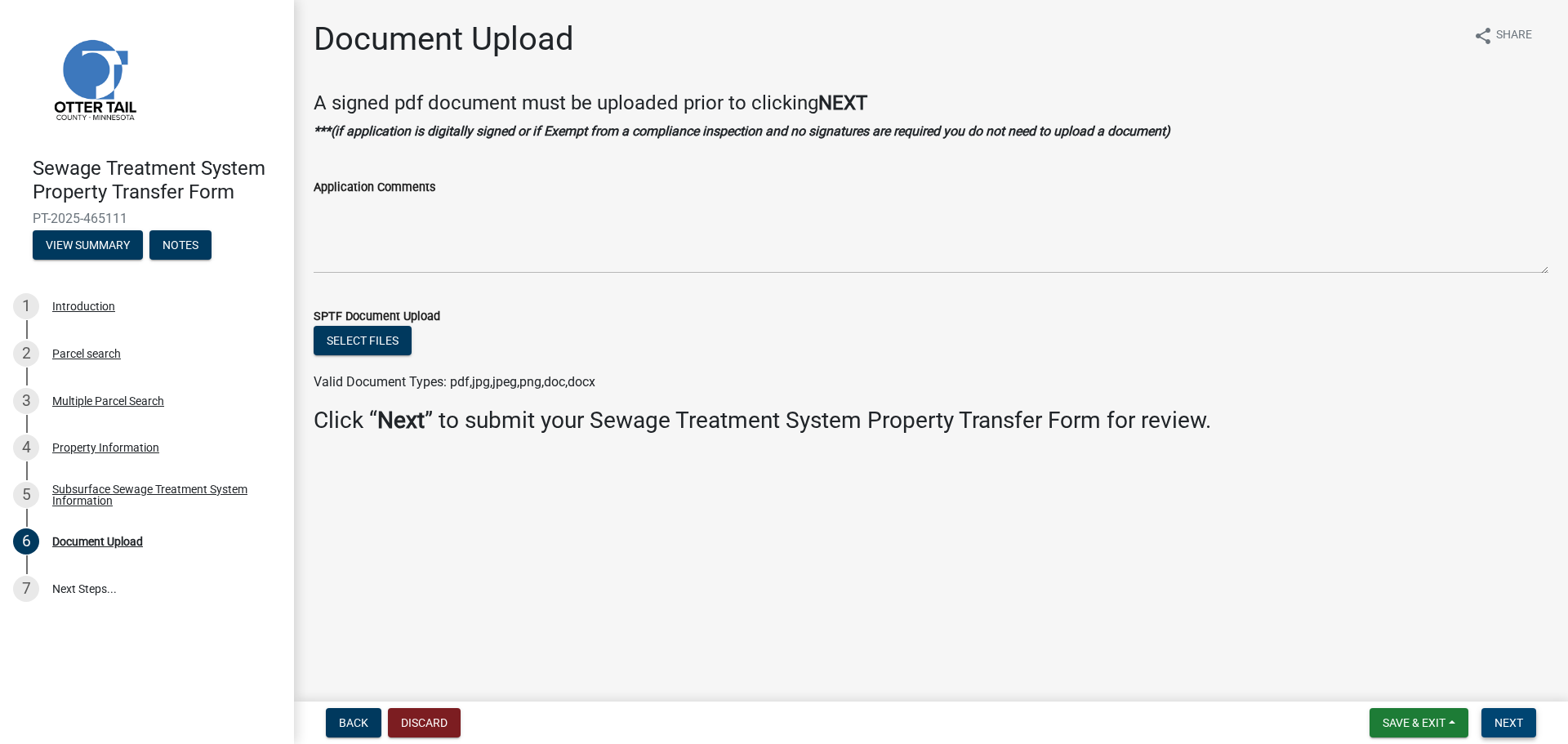
click at [1503, 709] on button "Next" at bounding box center [1509, 722] width 55 height 29
